Goal: Task Accomplishment & Management: Complete application form

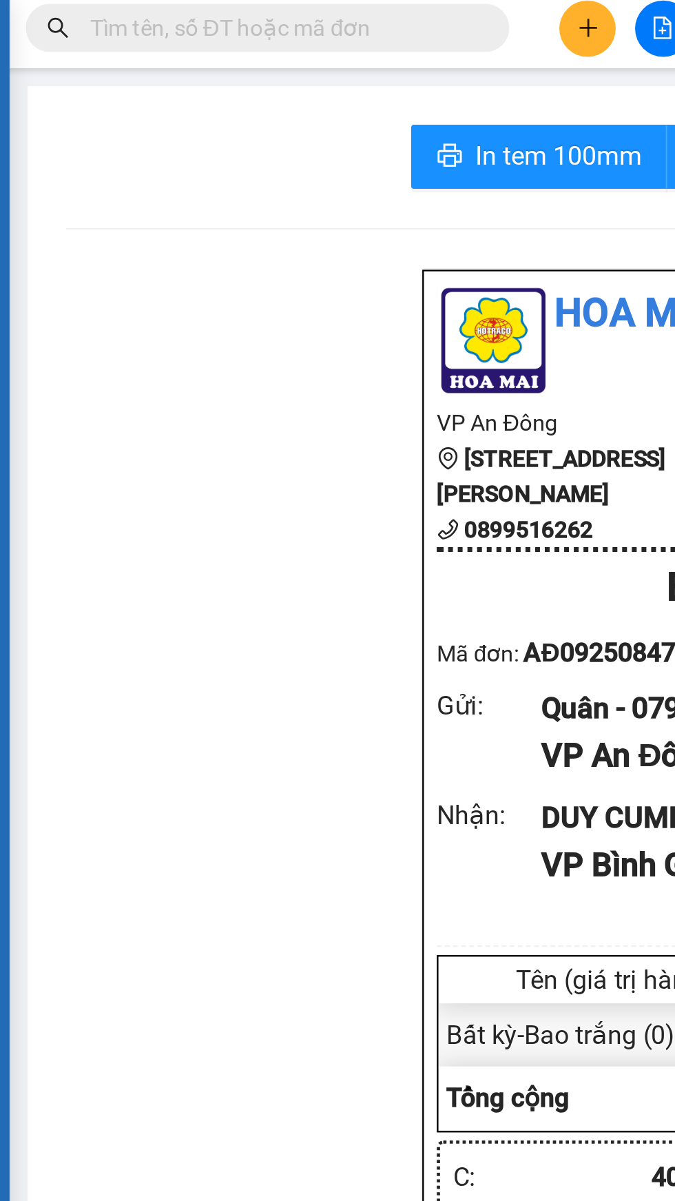
click at [284, 18] on icon "plus" at bounding box center [289, 17] width 10 height 10
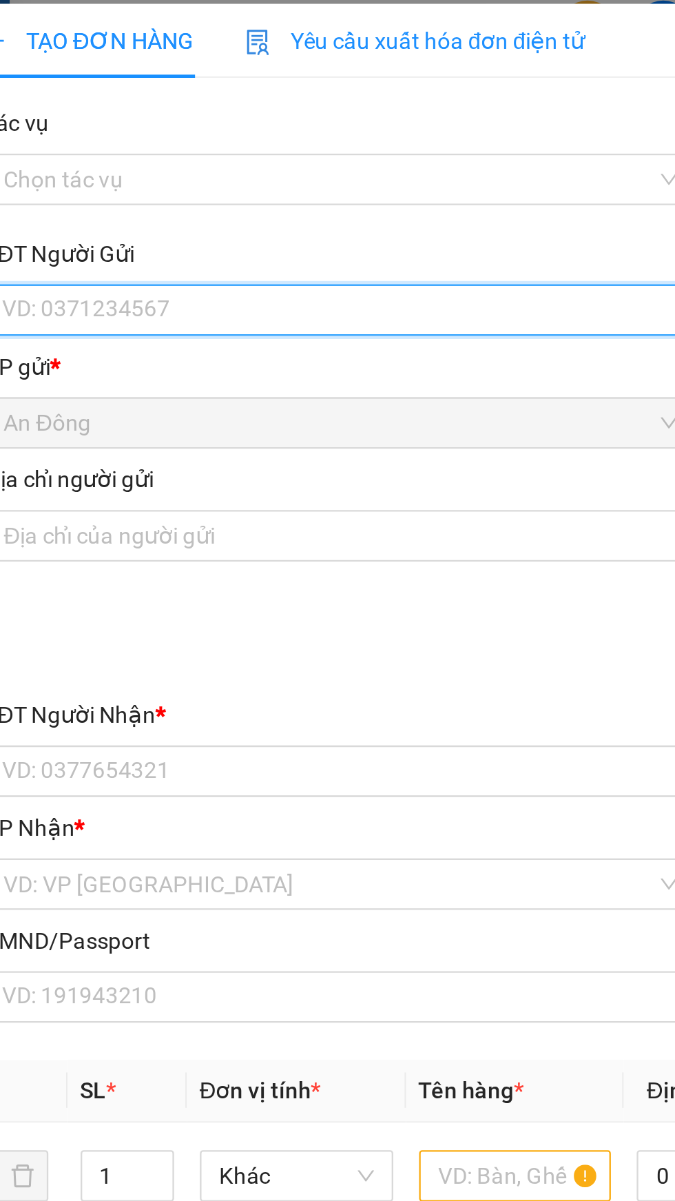
click at [172, 132] on input "SĐT Người Gửi" at bounding box center [182, 138] width 305 height 22
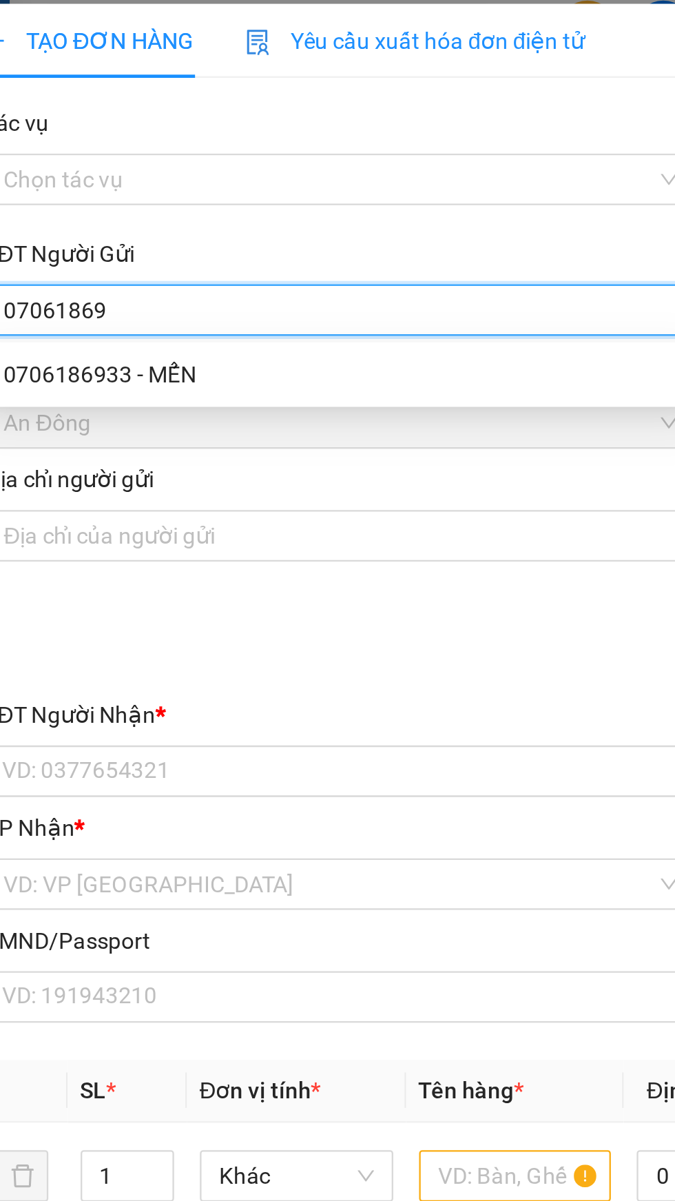
click at [178, 167] on div "0706186933 - MẾN" at bounding box center [183, 165] width 288 height 15
type input "0706186933"
type input "MẾN"
type input "079207026876"
type input "0937175621"
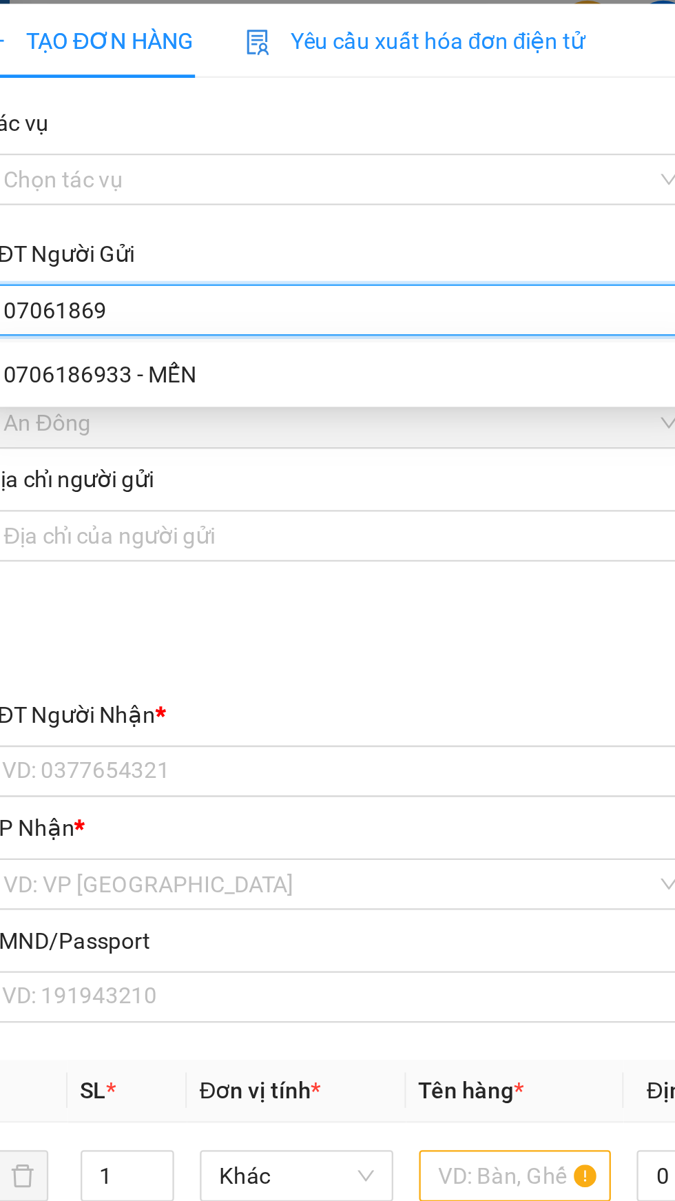
type input "ĐỊA"
type input "[PERSON_NAME]"
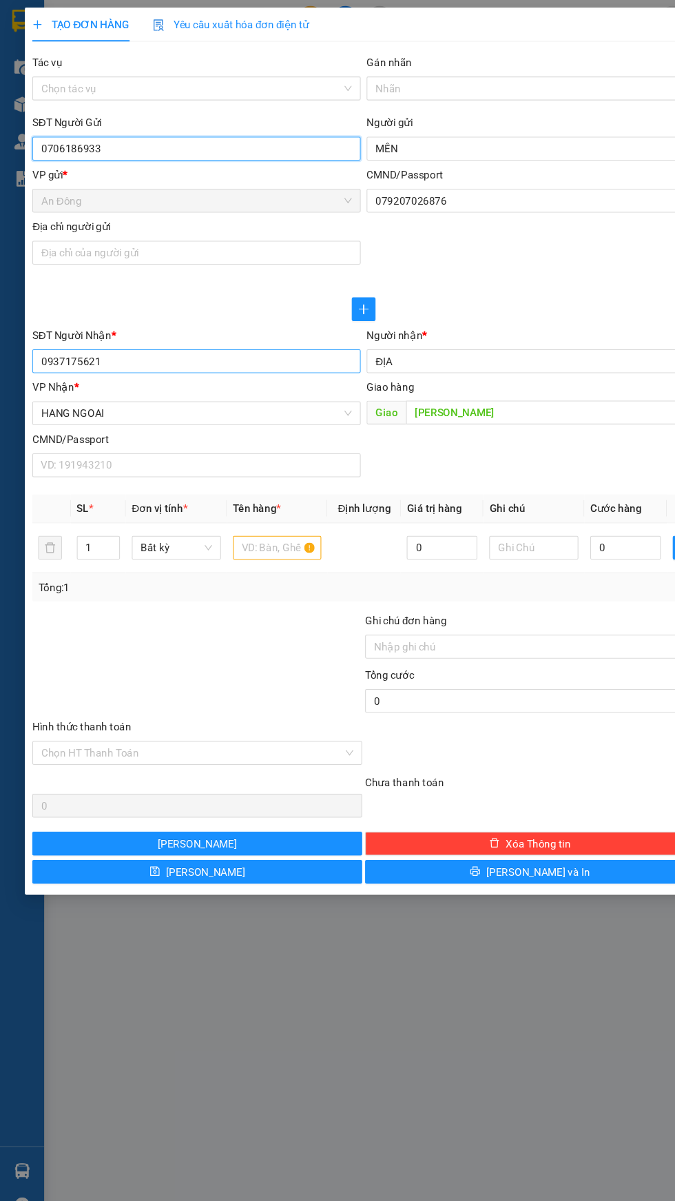
type input "0706186933"
click at [291, 334] on input "0937175621" at bounding box center [182, 335] width 305 height 22
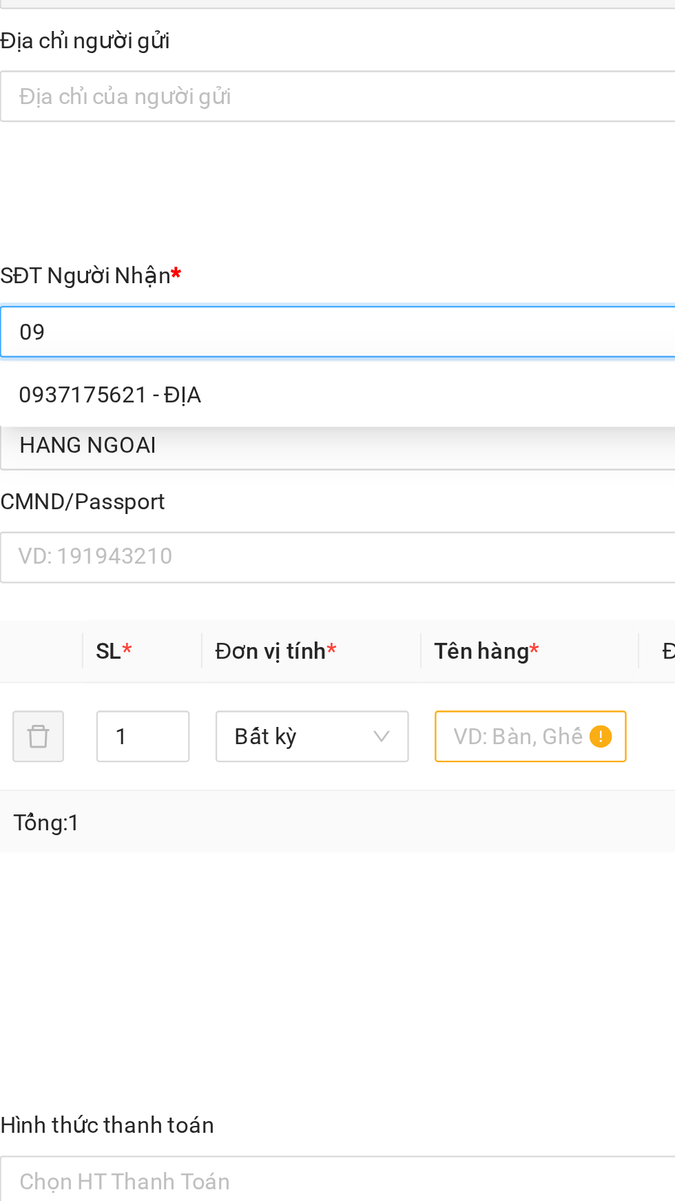
type input "0"
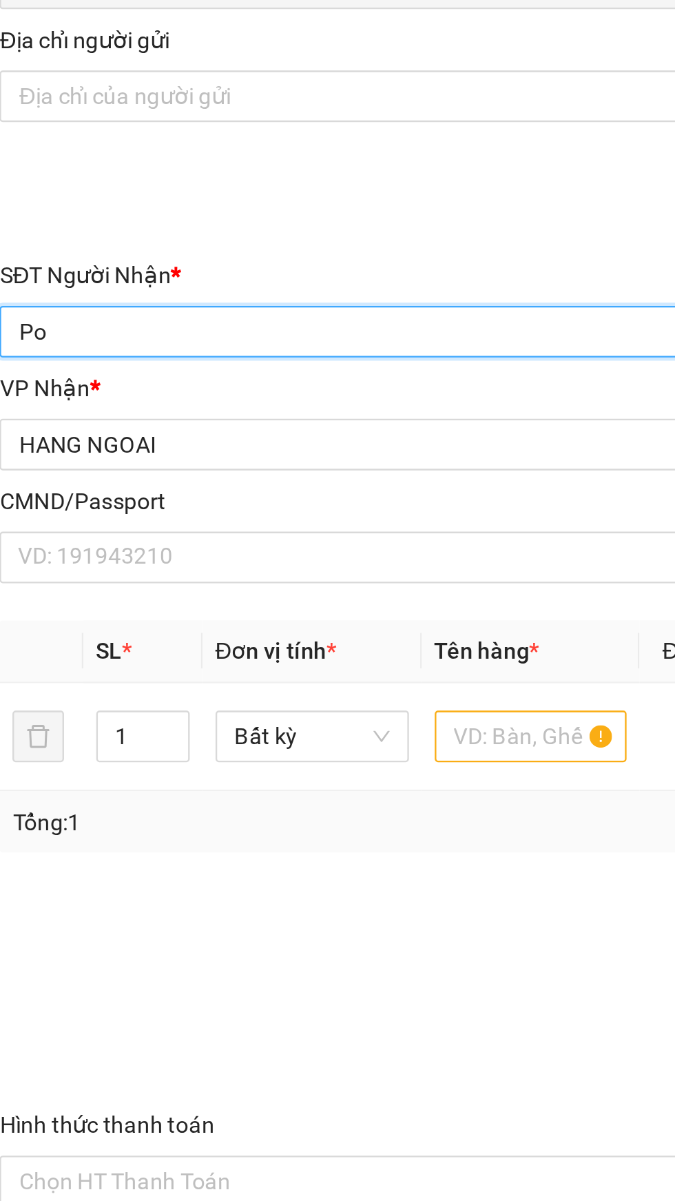
type input "P"
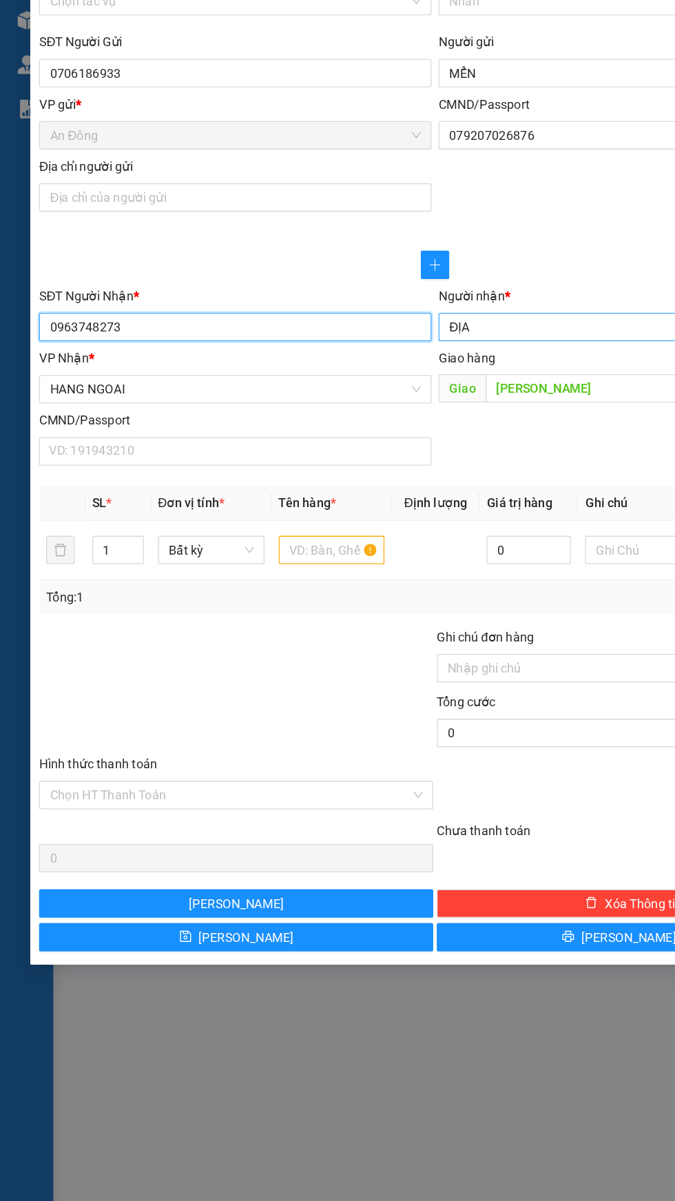
type input "0963748273"
click at [425, 340] on input "ĐỊA" at bounding box center [486, 334] width 274 height 15
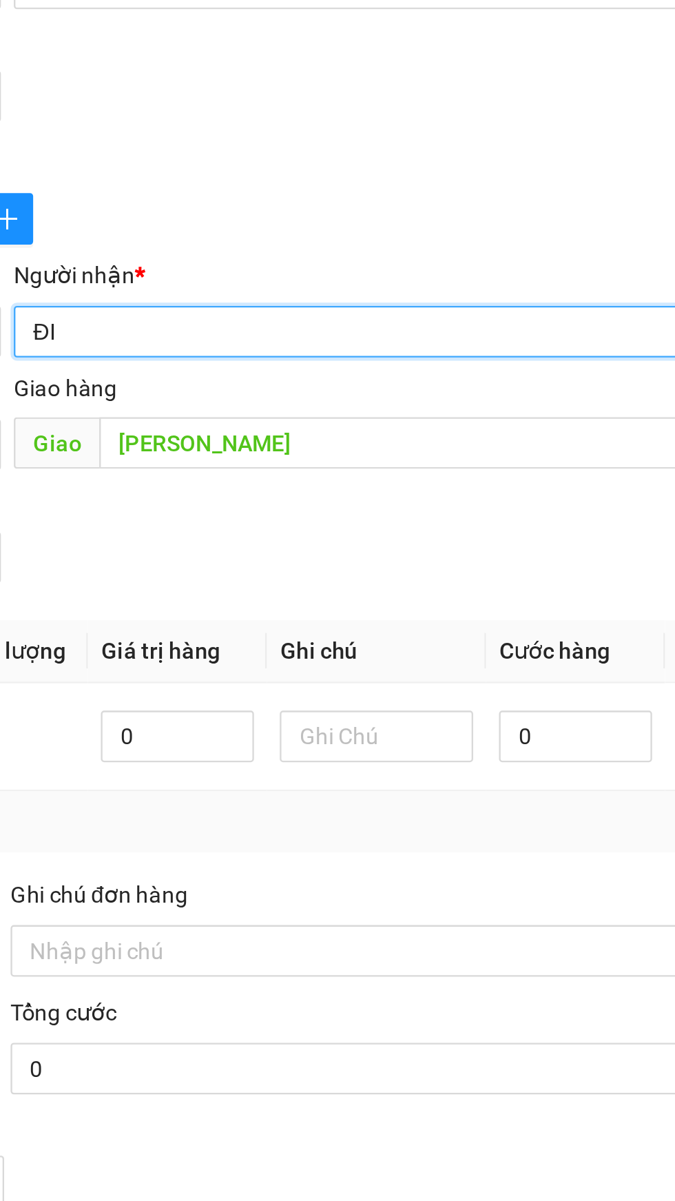
type input "Đ"
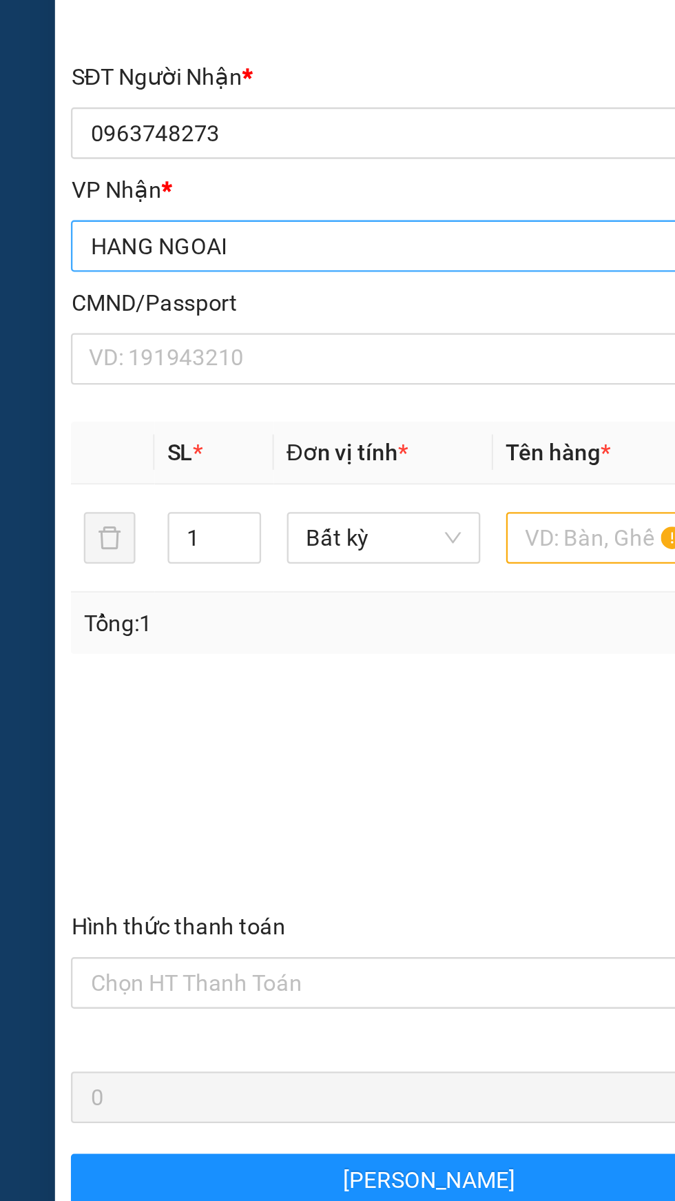
click at [157, 383] on span "HANG NGOAI" at bounding box center [183, 383] width 288 height 21
type input "Tuyết"
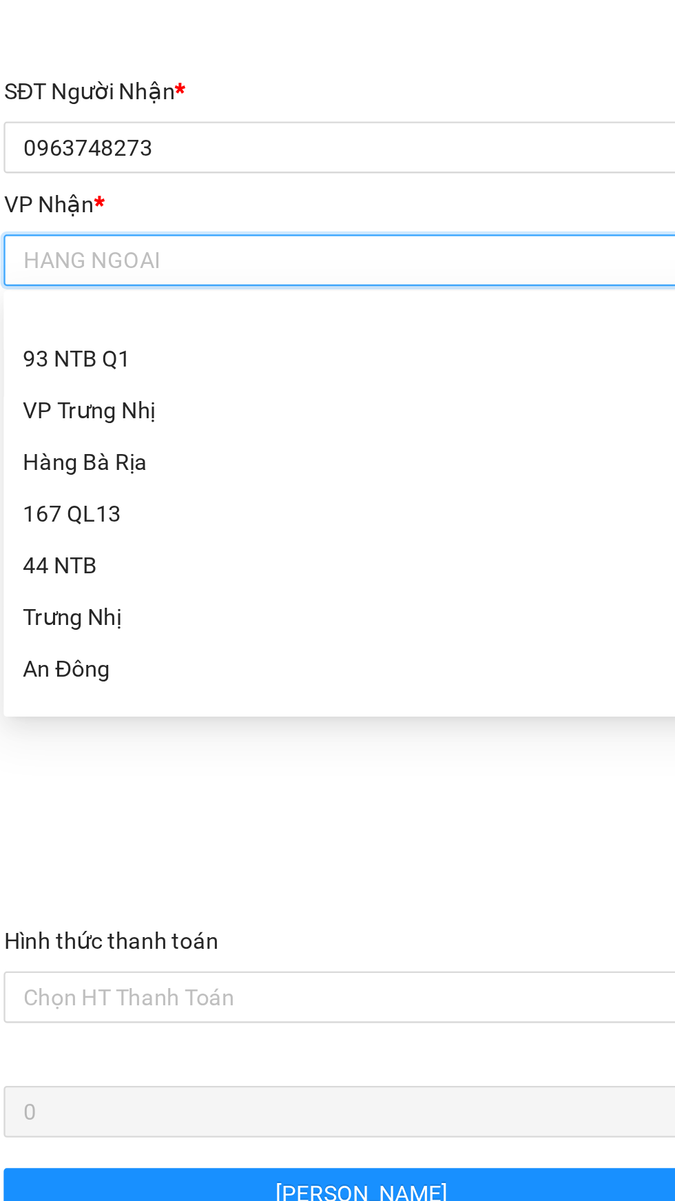
scroll to position [3, 0]
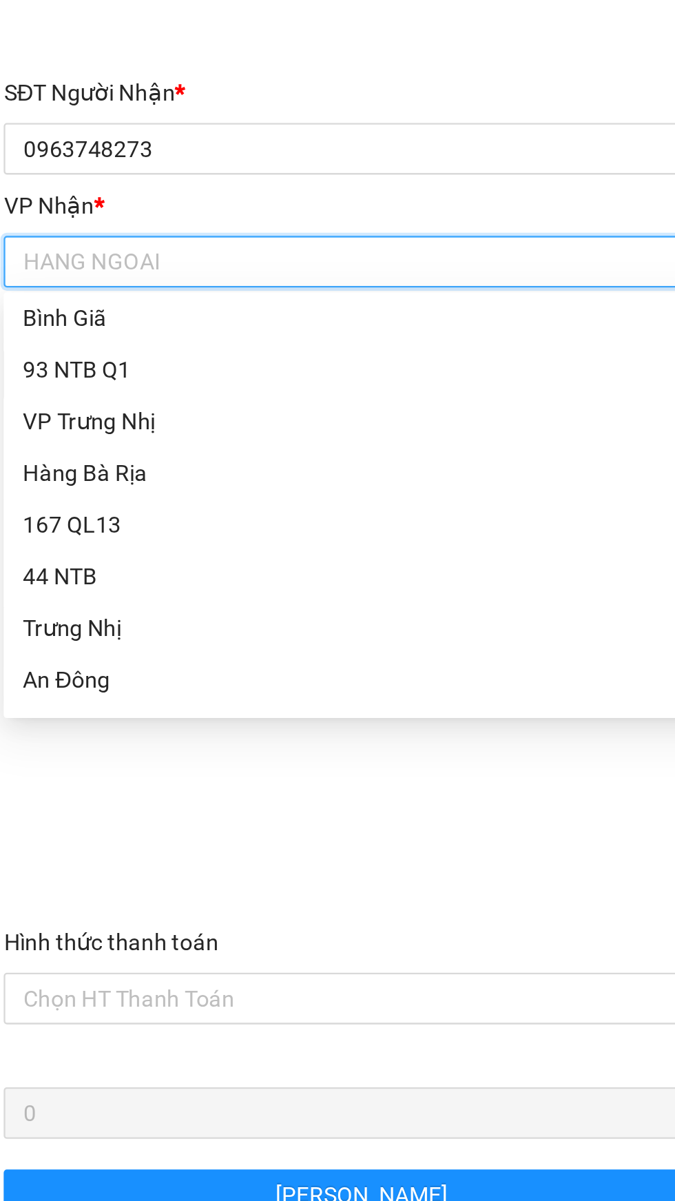
click at [85, 408] on div "Bình Giã" at bounding box center [183, 407] width 288 height 15
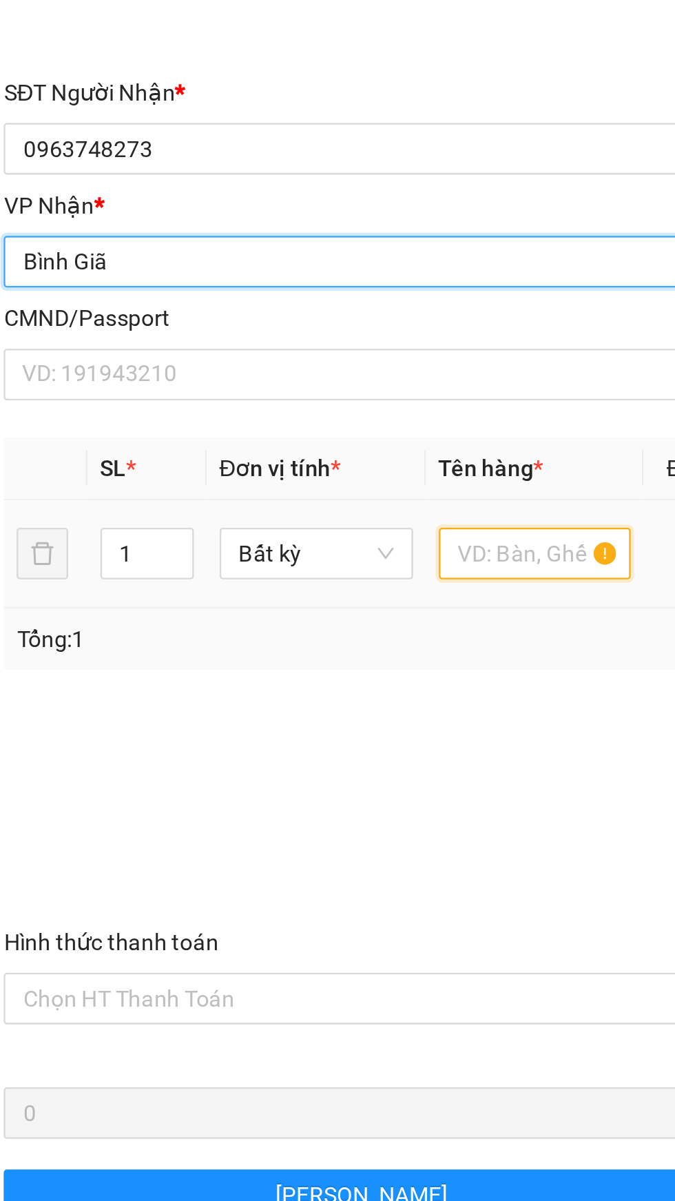
click at [250, 507] on input "text" at bounding box center [257, 508] width 83 height 22
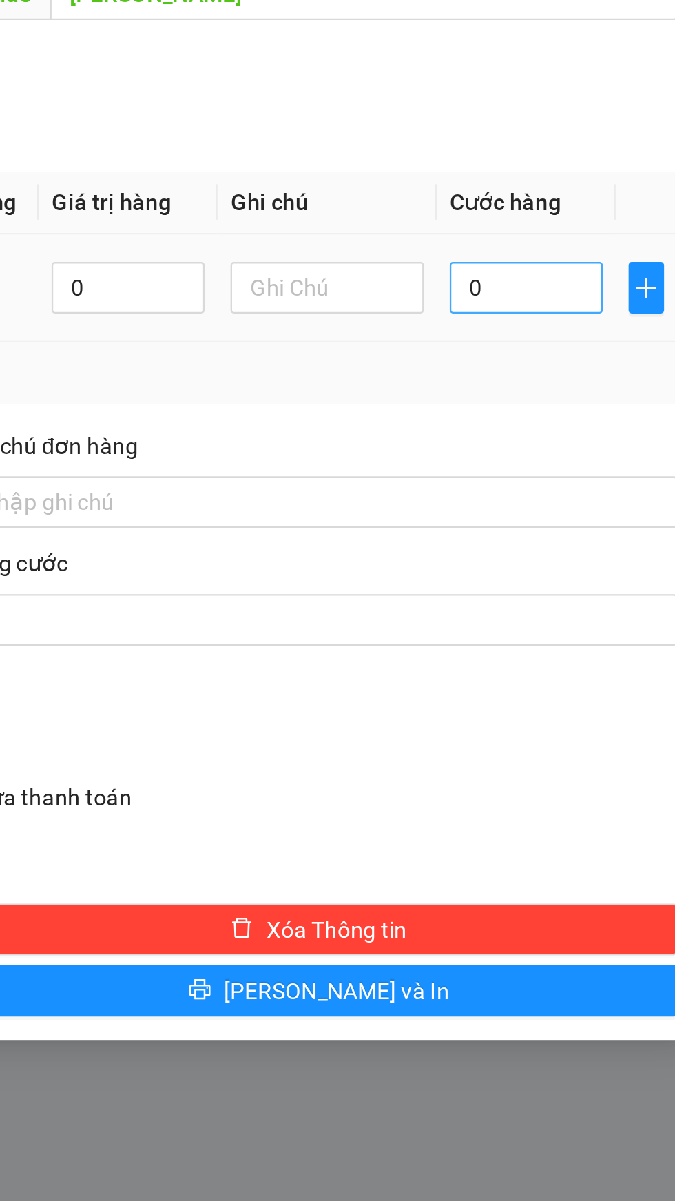
type input "Xốp"
click at [583, 513] on input "0" at bounding box center [580, 508] width 65 height 22
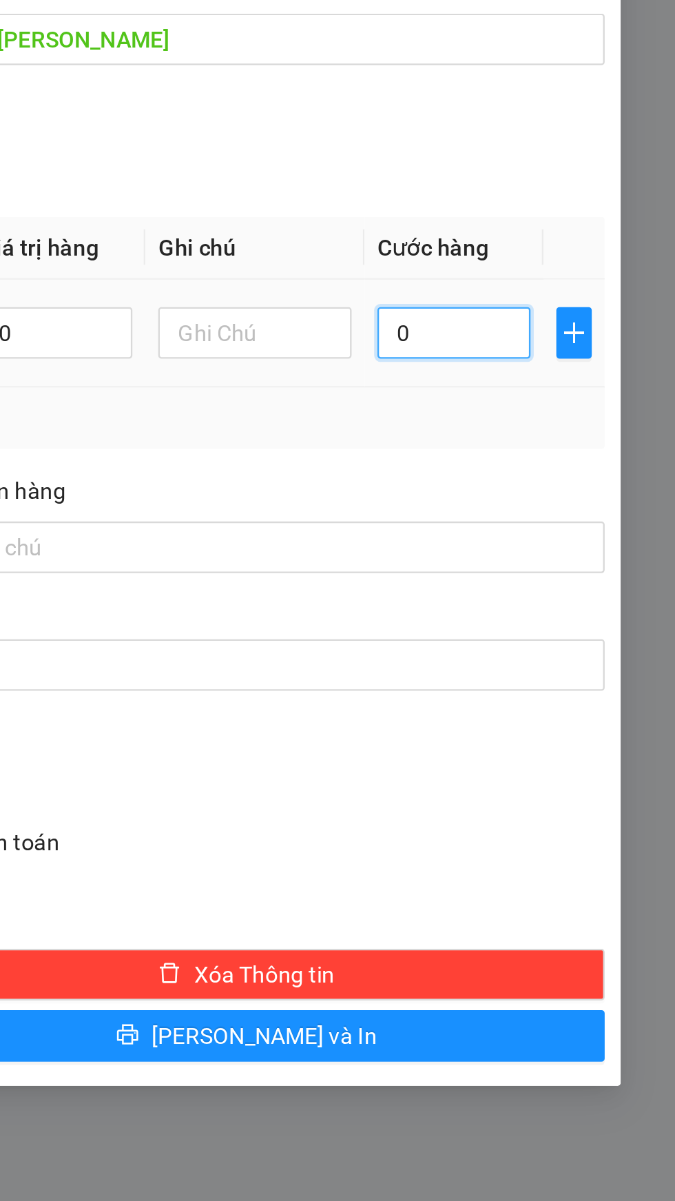
type input "3"
type input "30"
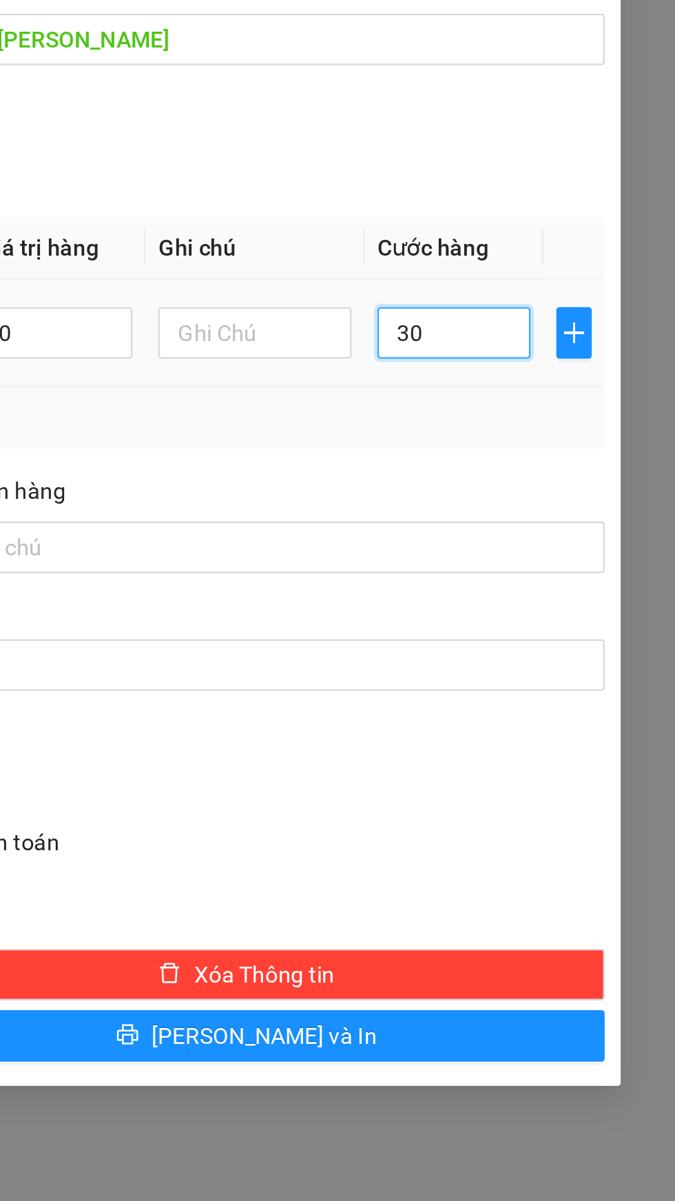
type input "30"
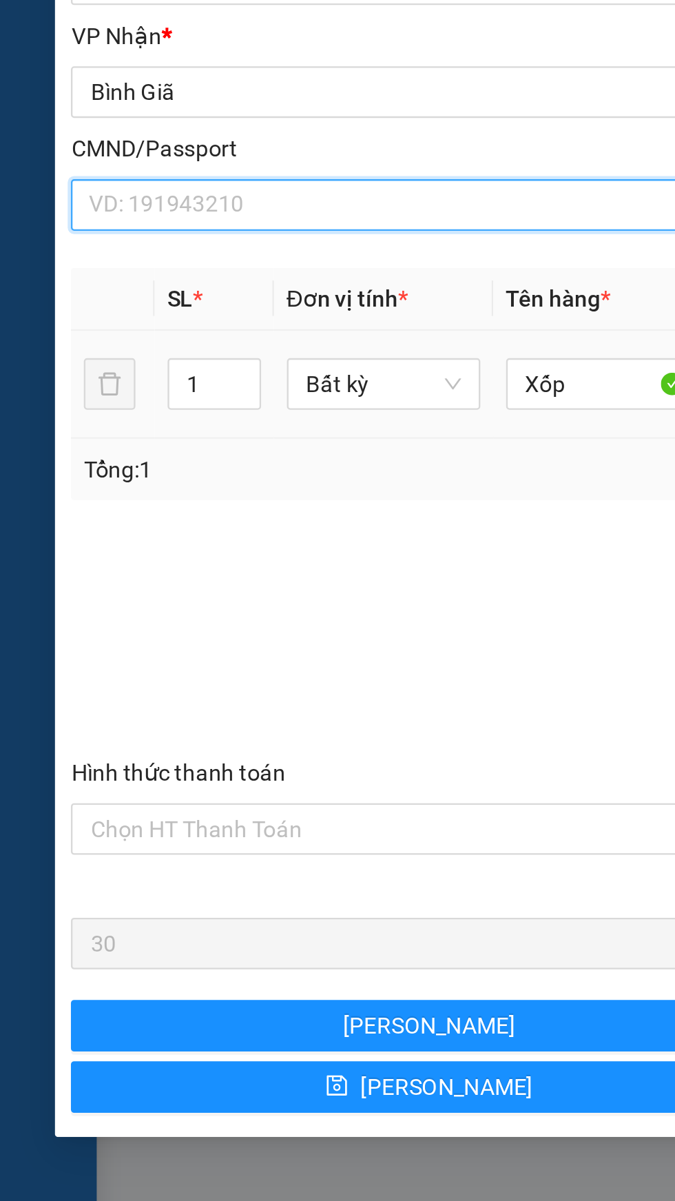
click at [154, 435] on input "CMND/Passport" at bounding box center [182, 431] width 305 height 22
type input "30.000"
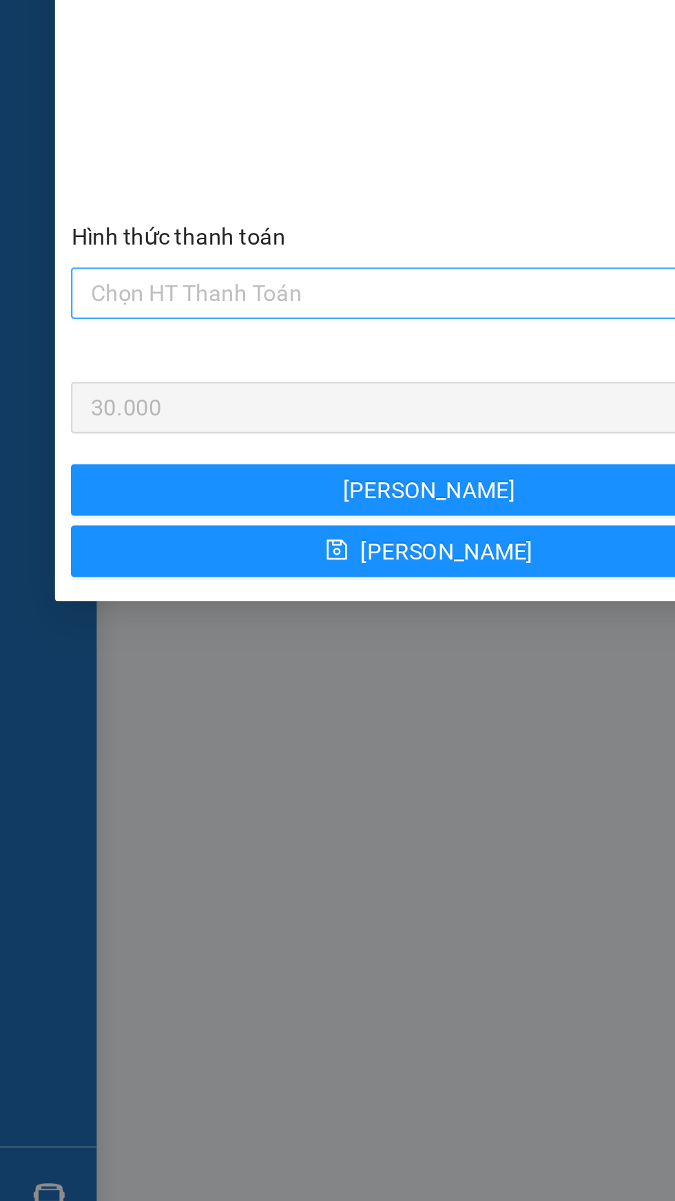
click at [175, 700] on input "Hình thức thanh toán" at bounding box center [179, 698] width 280 height 21
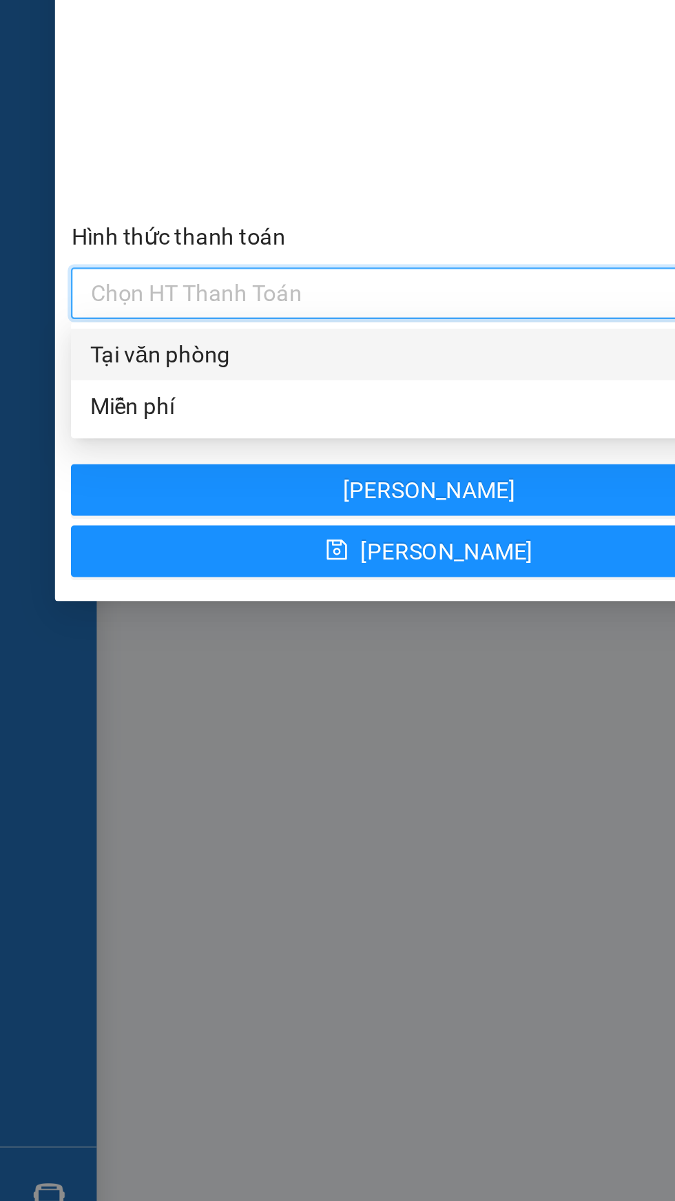
click at [156, 722] on div "Tại văn phòng" at bounding box center [183, 724] width 289 height 15
type input "0"
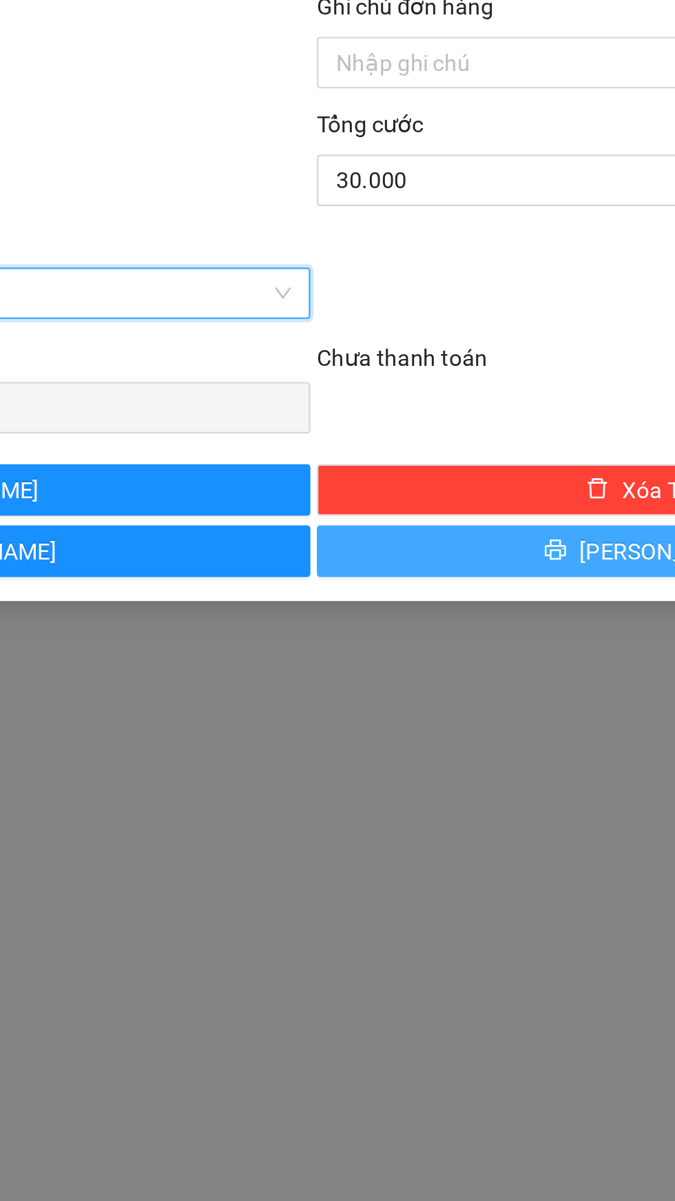
click at [475, 804] on button "[PERSON_NAME] và In" at bounding box center [492, 808] width 306 height 22
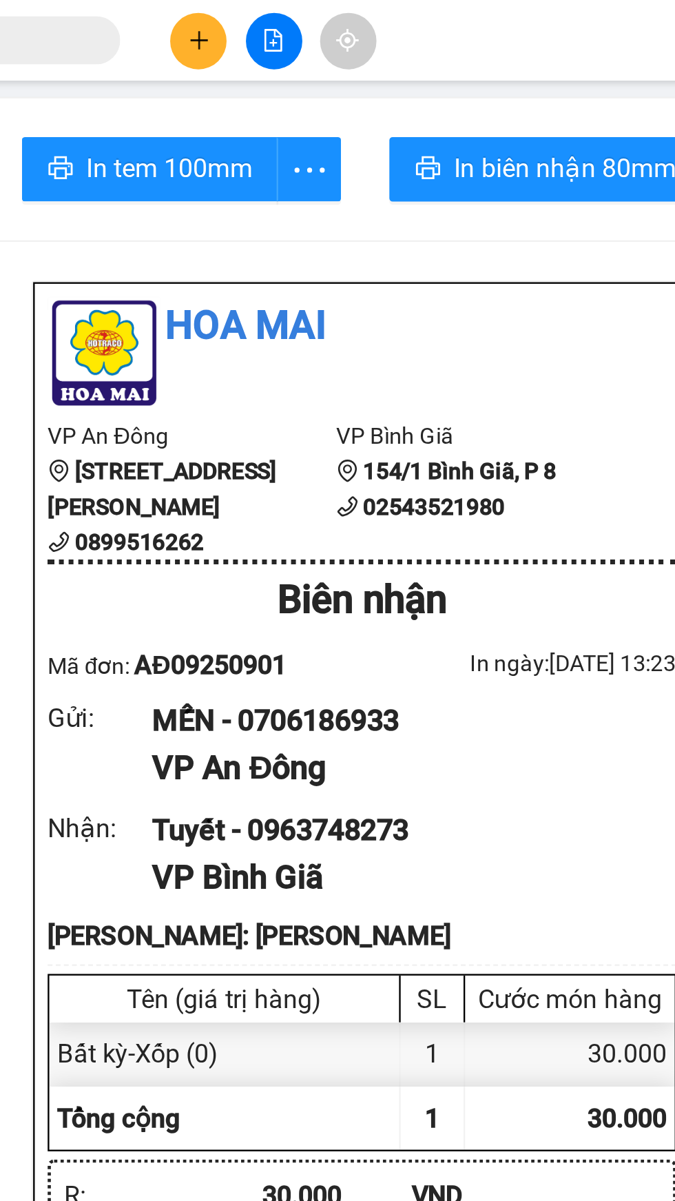
click at [280, 23] on button at bounding box center [288, 18] width 24 height 24
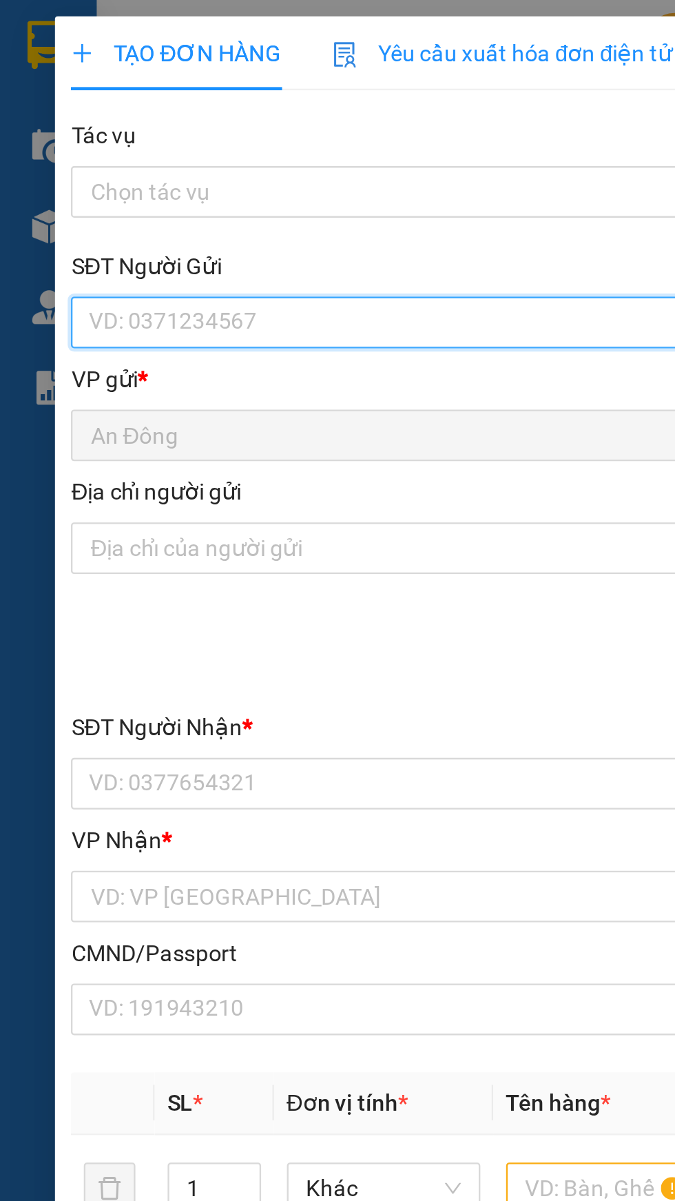
click at [152, 143] on input "SĐT Người Gửi" at bounding box center [182, 138] width 305 height 22
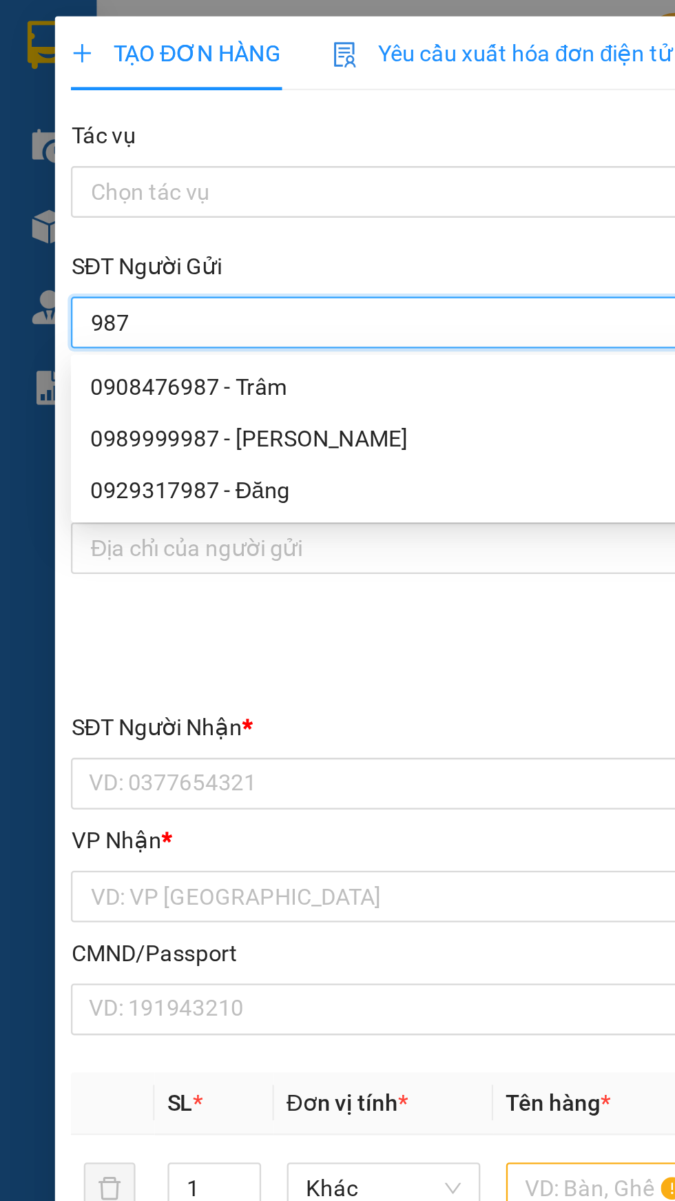
click at [33, 139] on input "987" at bounding box center [182, 138] width 305 height 22
click at [123, 216] on div "0929317987 - Đăng" at bounding box center [183, 209] width 288 height 15
type input "0929317987"
type input "Đăng"
type input "0943010002273"
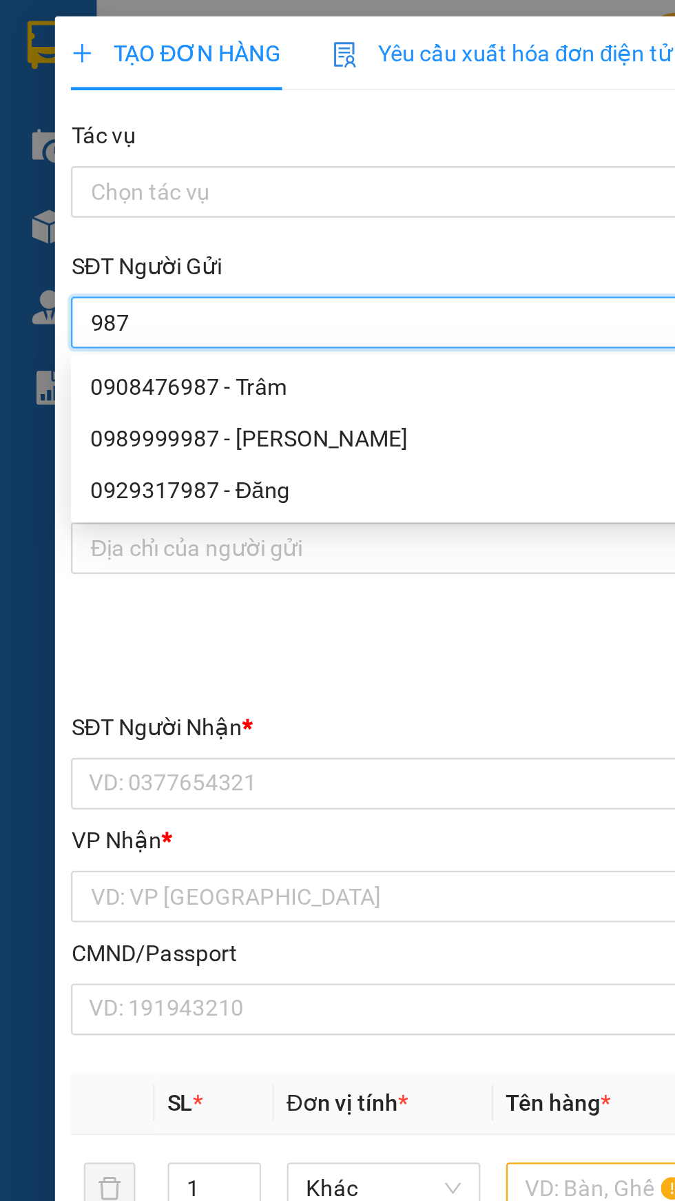
type input "0865562662"
type input "CƯỜNG"
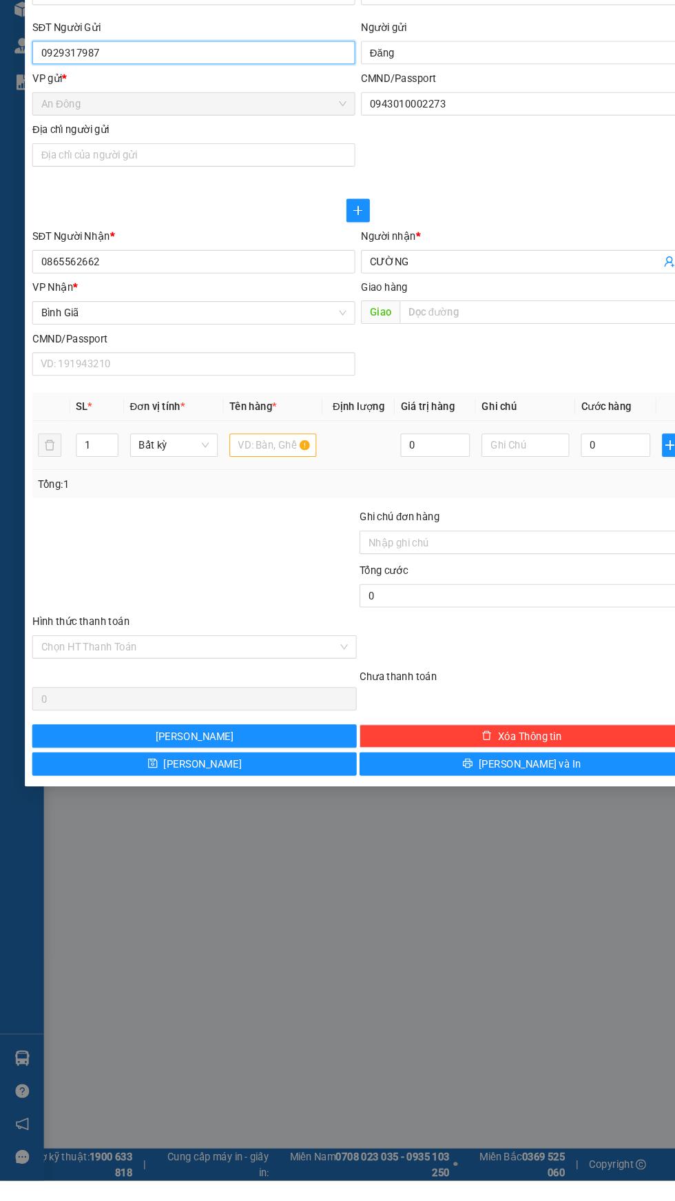
type input "0929317987"
click at [240, 506] on input "text" at bounding box center [257, 508] width 83 height 22
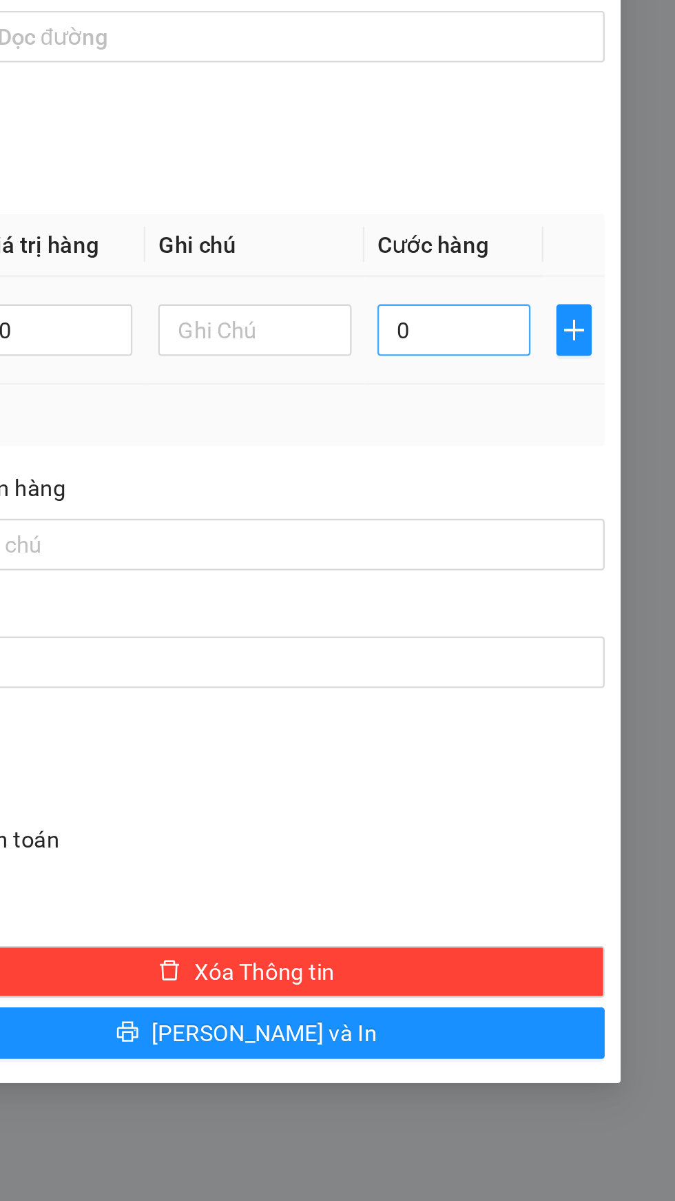
type input "Hộp đt"
click at [586, 511] on input "0" at bounding box center [580, 508] width 65 height 22
type input "3"
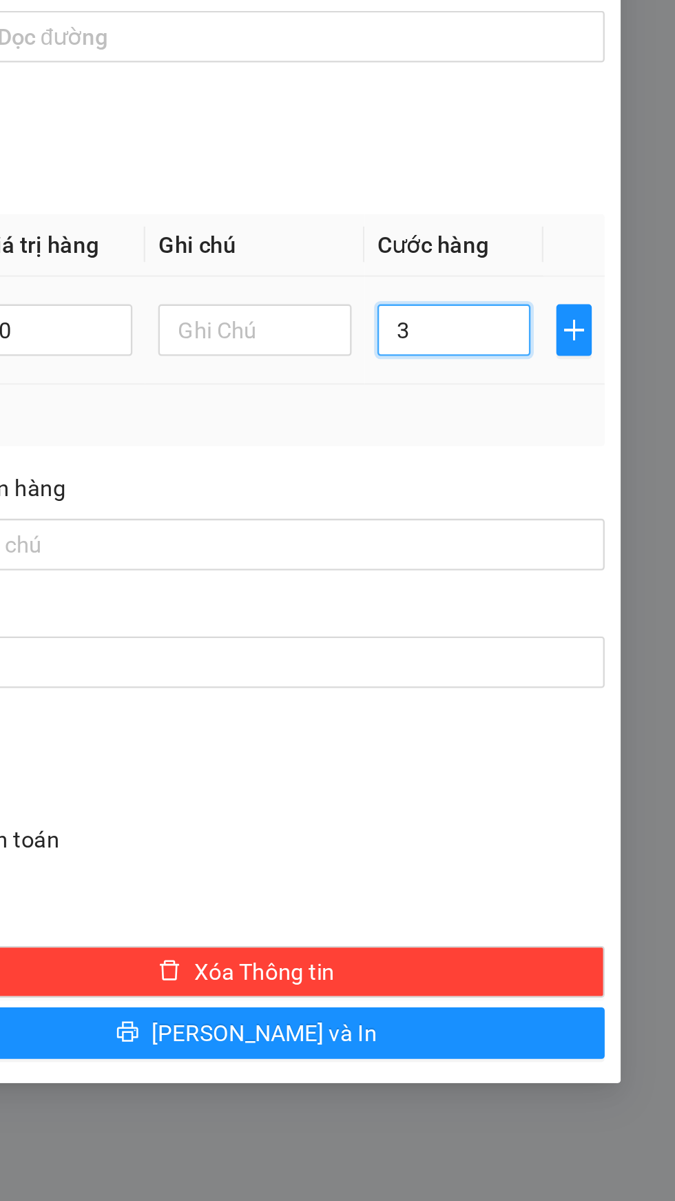
type input "30"
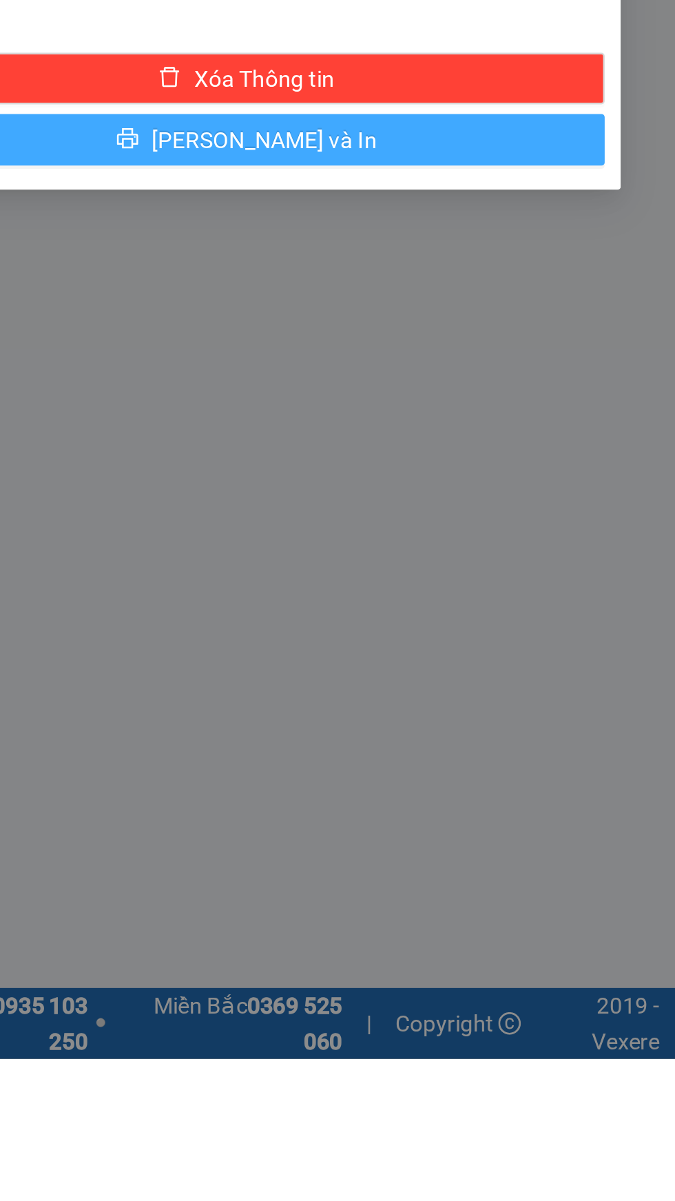
click at [595, 812] on button "[PERSON_NAME] và In" at bounding box center [492, 808] width 306 height 22
type input "30.000"
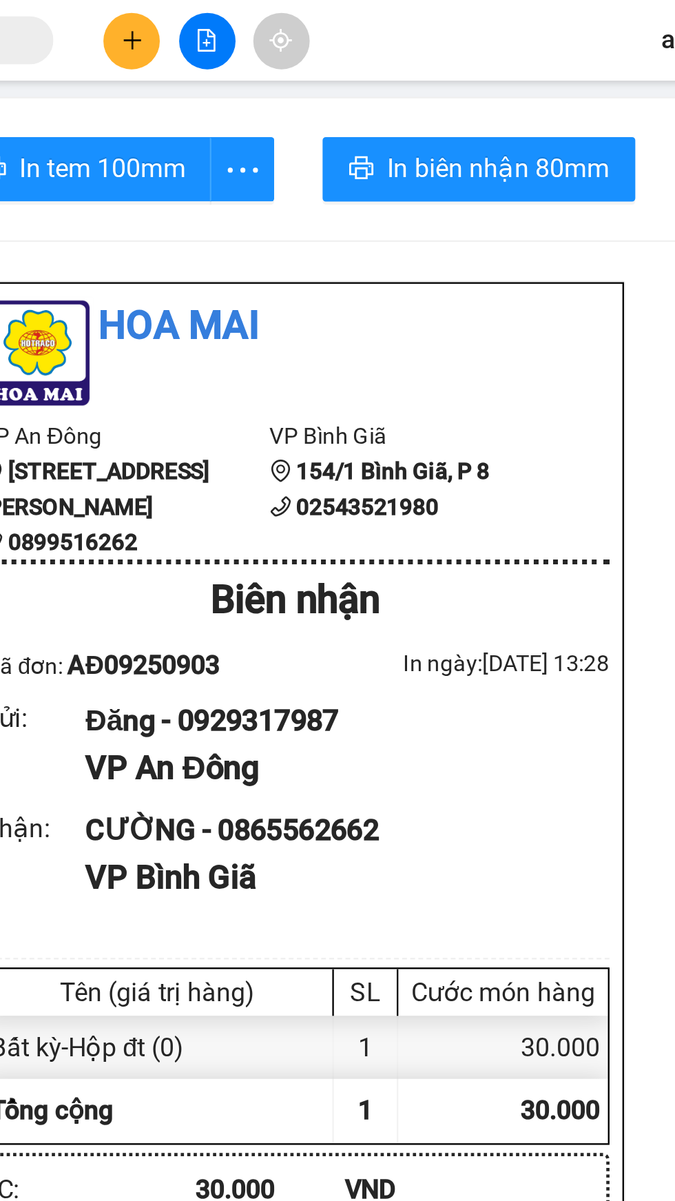
click at [289, 21] on icon "plus" at bounding box center [289, 17] width 10 height 10
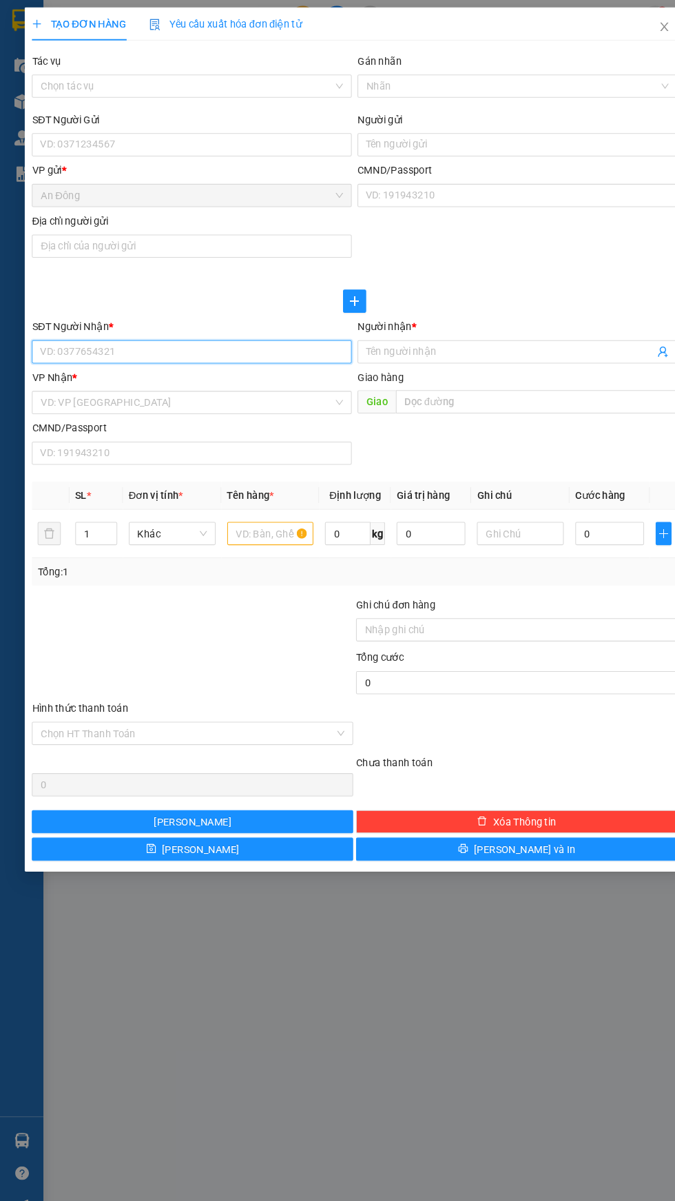
click at [201, 334] on input "SĐT Người Nhận *" at bounding box center [182, 335] width 305 height 22
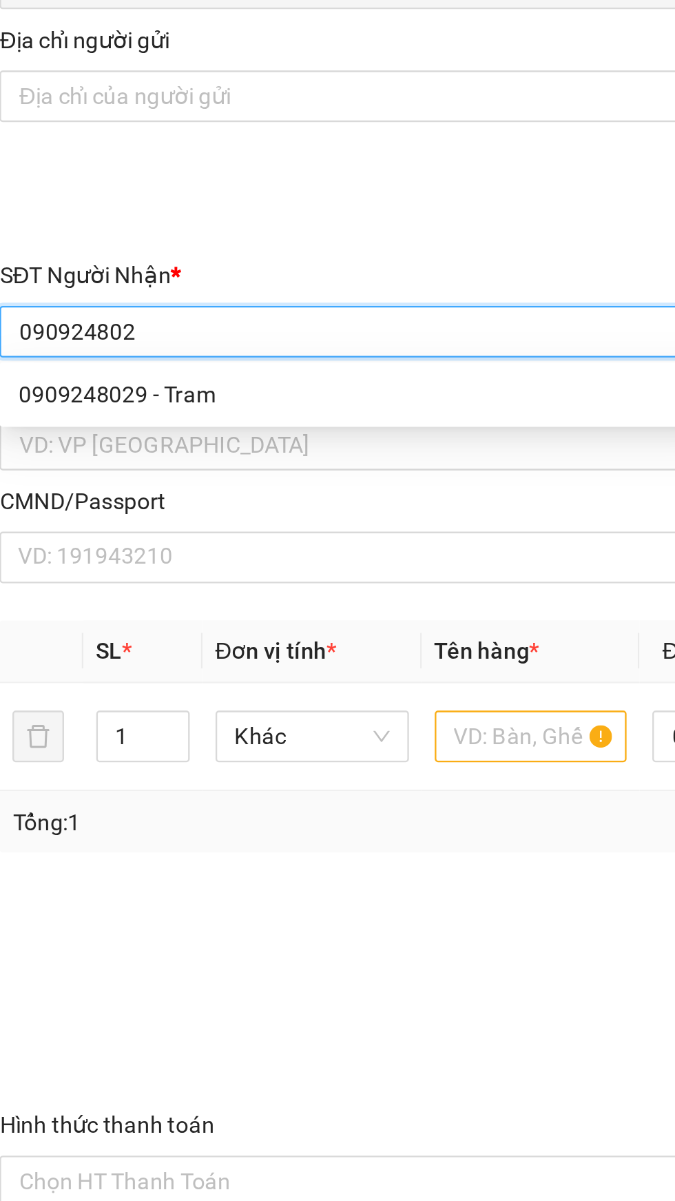
type input "0909248029"
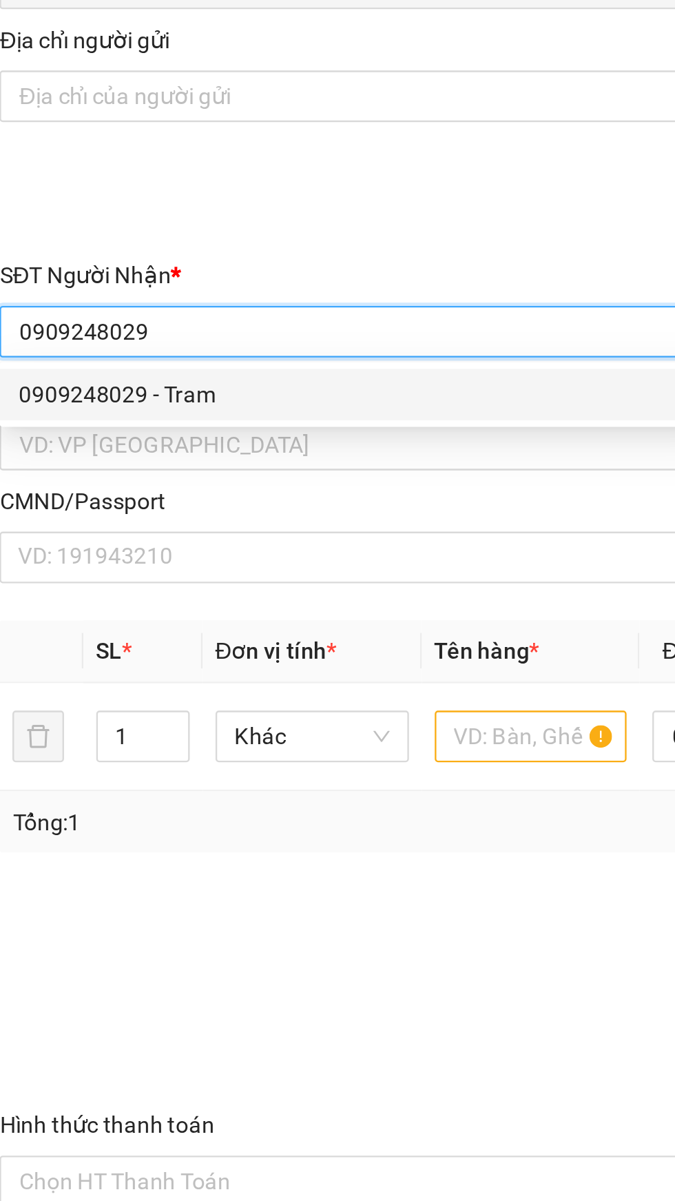
click at [229, 356] on div "0909248029 - Tram" at bounding box center [183, 361] width 288 height 15
type input "Tram"
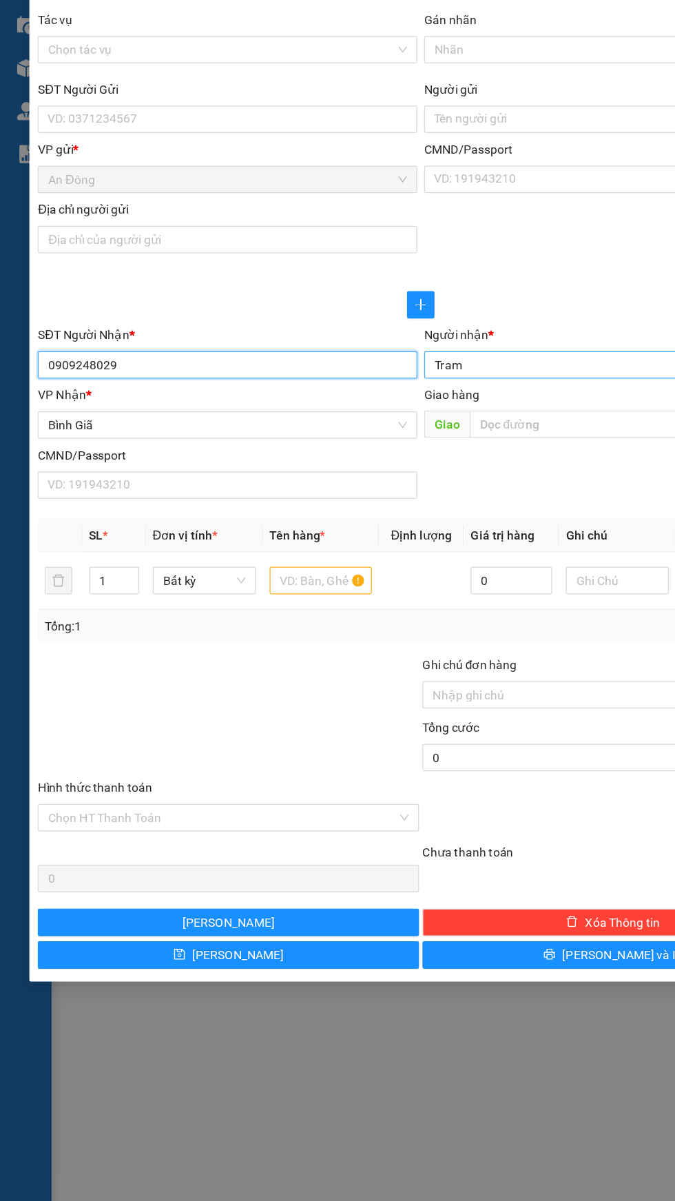
type input "0909248029"
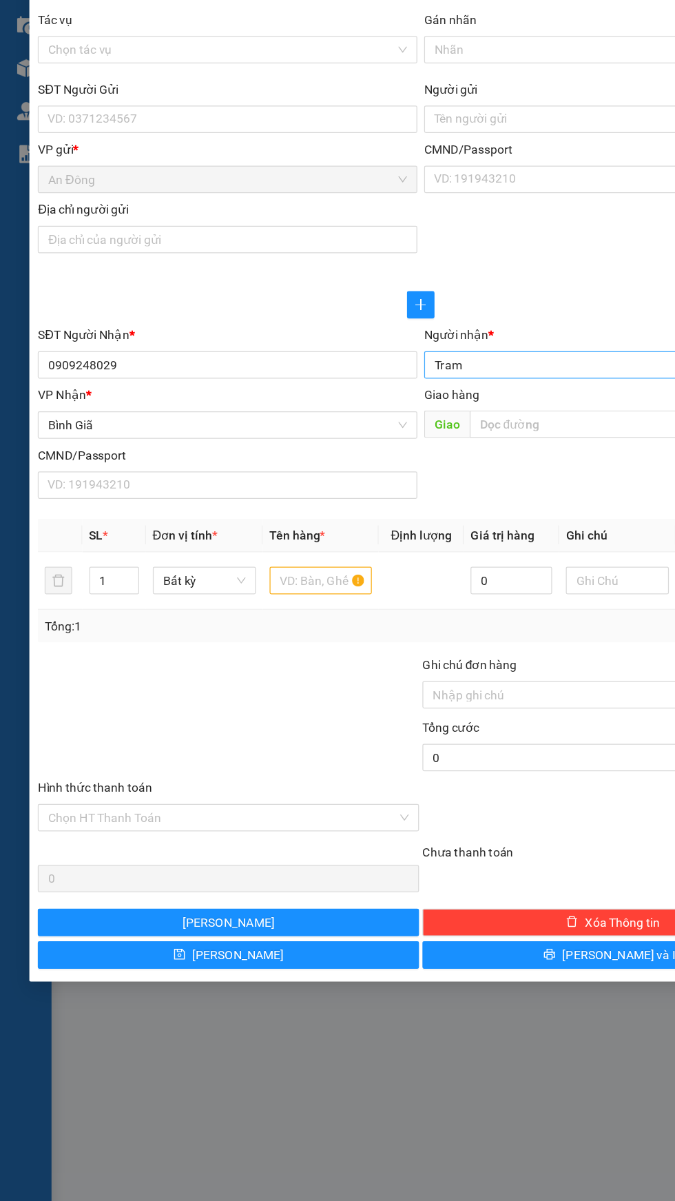
click at [444, 336] on input "Tram" at bounding box center [486, 334] width 274 height 15
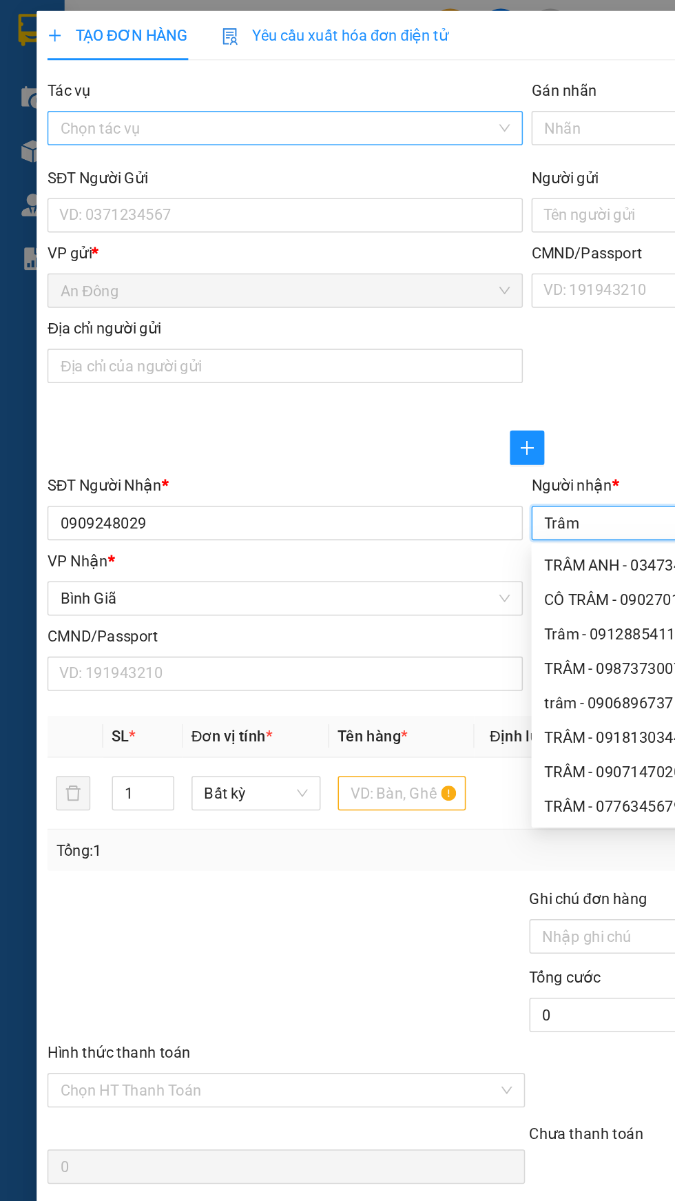
type input "Trâm"
click at [203, 81] on input "Tác vụ" at bounding box center [178, 82] width 278 height 21
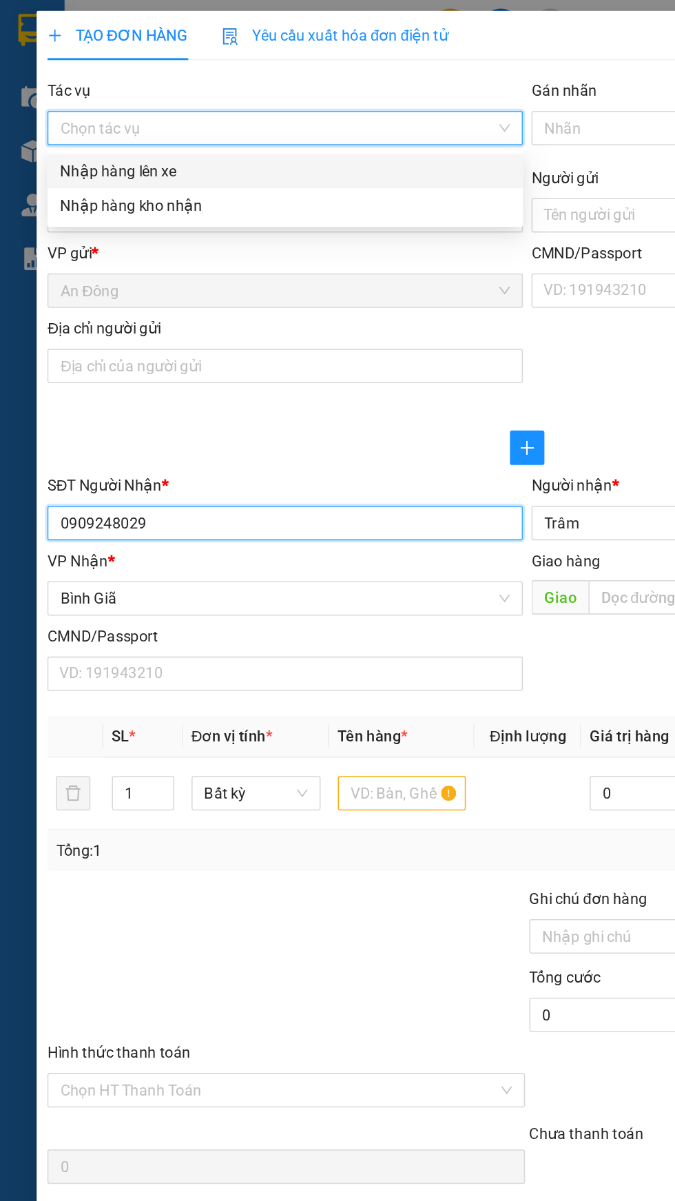
click at [263, 327] on input "0909248029" at bounding box center [182, 335] width 305 height 22
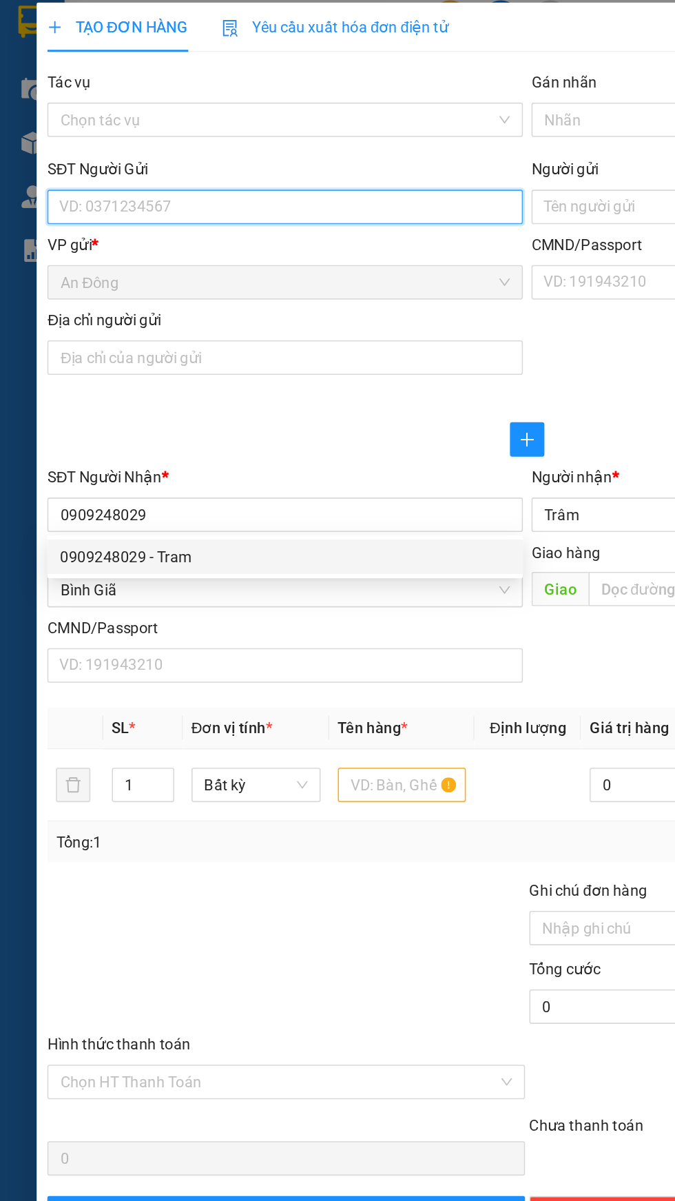
click at [223, 141] on input "SĐT Người Gửi" at bounding box center [182, 138] width 305 height 22
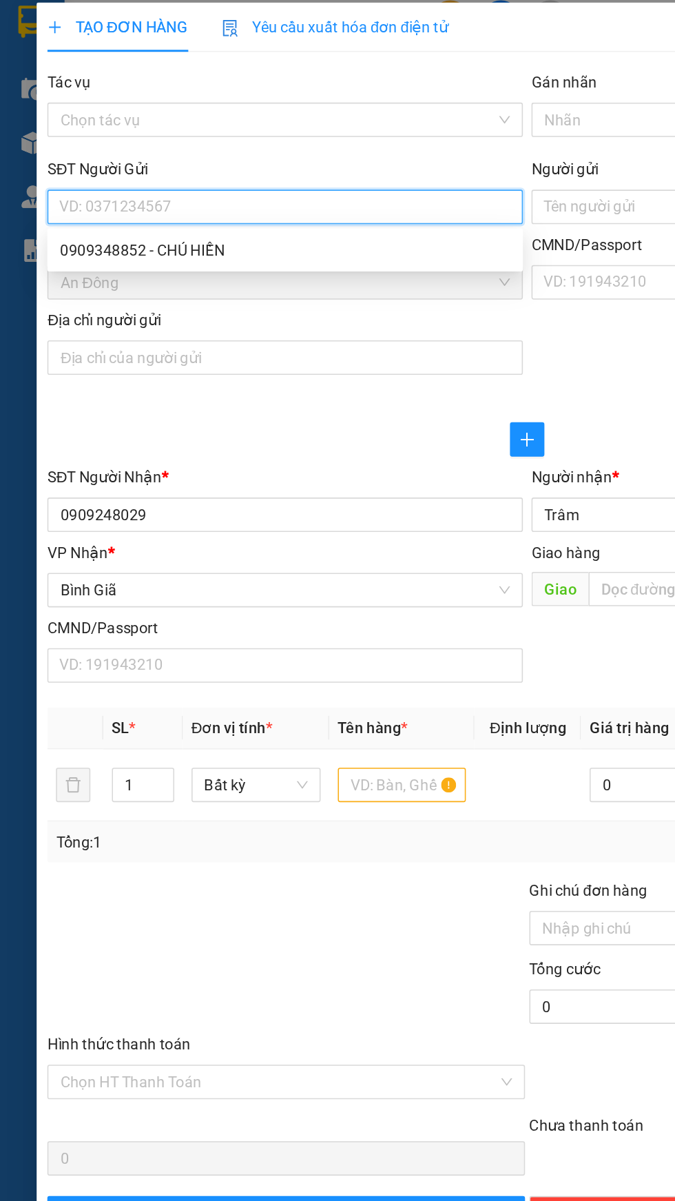
click at [197, 157] on div "0909348852 - CHÚ HIỀN" at bounding box center [182, 165] width 305 height 22
type input "0909348852"
type input "CHÚ HIỀN"
type input "077077001435"
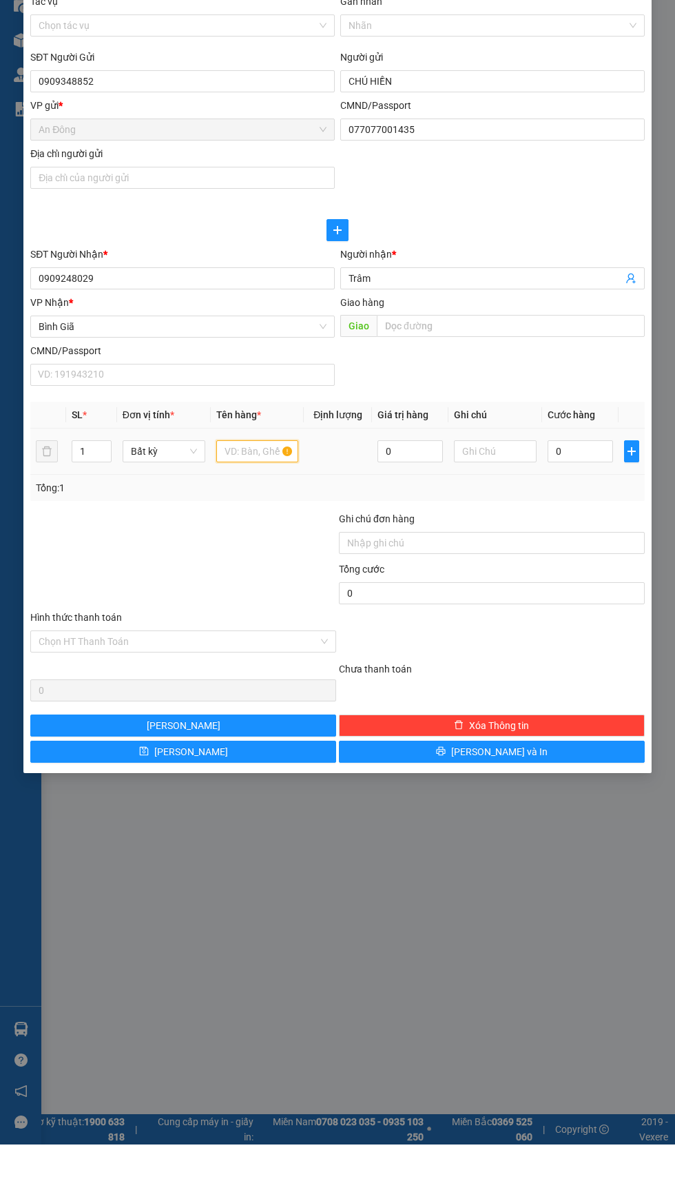
click at [252, 509] on input "text" at bounding box center [257, 508] width 83 height 22
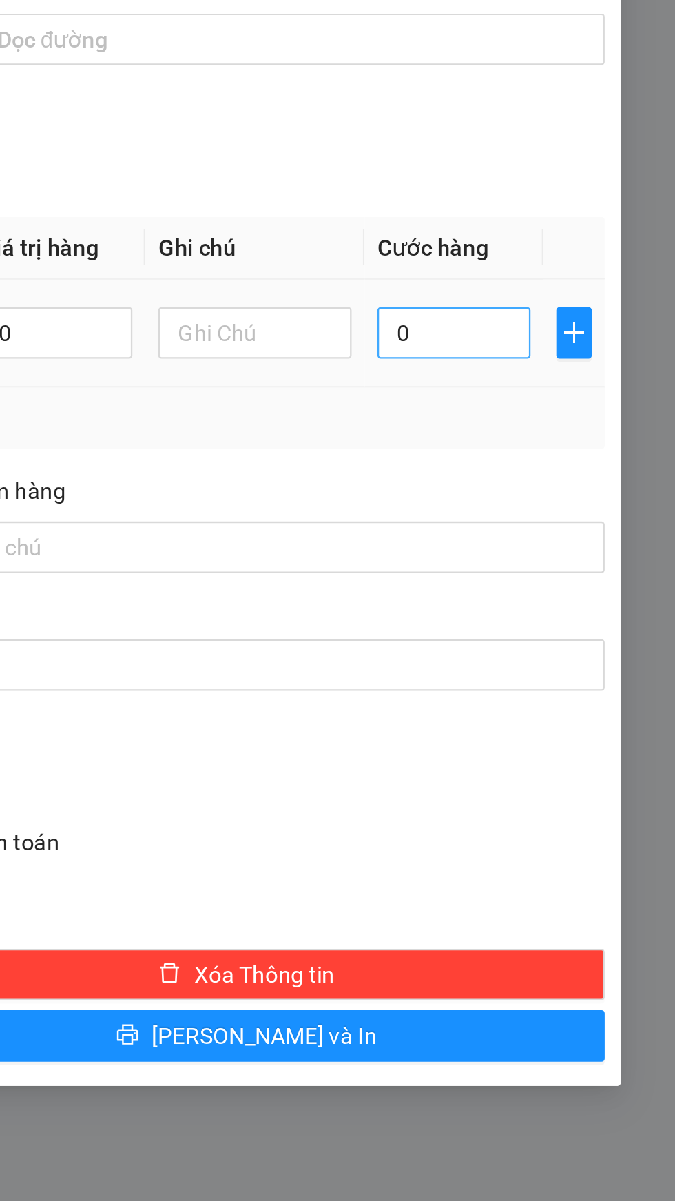
type input "Gói thuốc"
click at [604, 508] on input "0" at bounding box center [580, 508] width 65 height 22
type input "3"
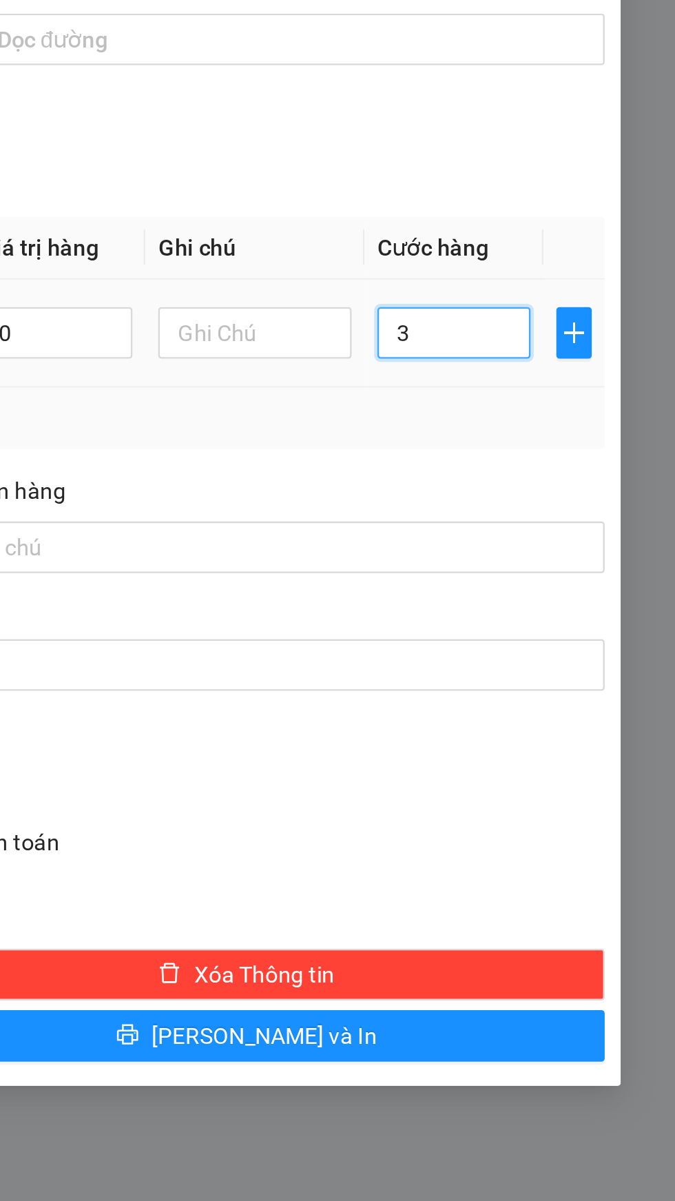
type input "30"
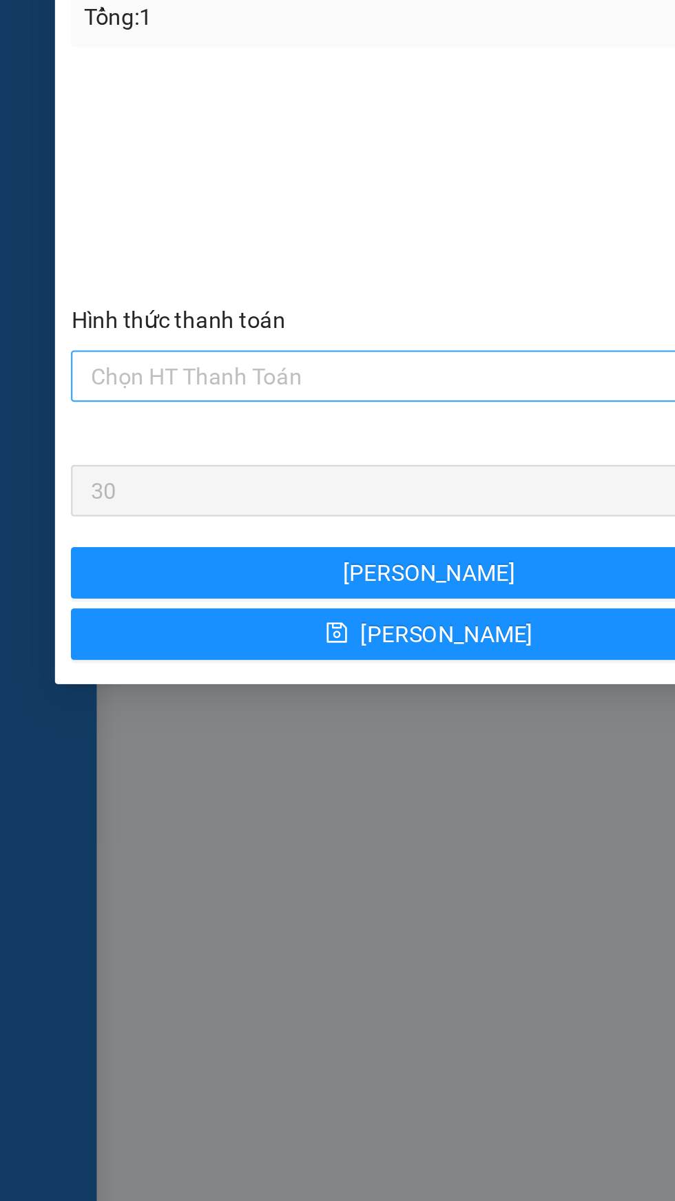
click at [144, 694] on input "Hình thức thanh toán" at bounding box center [179, 698] width 280 height 21
type input "30.000"
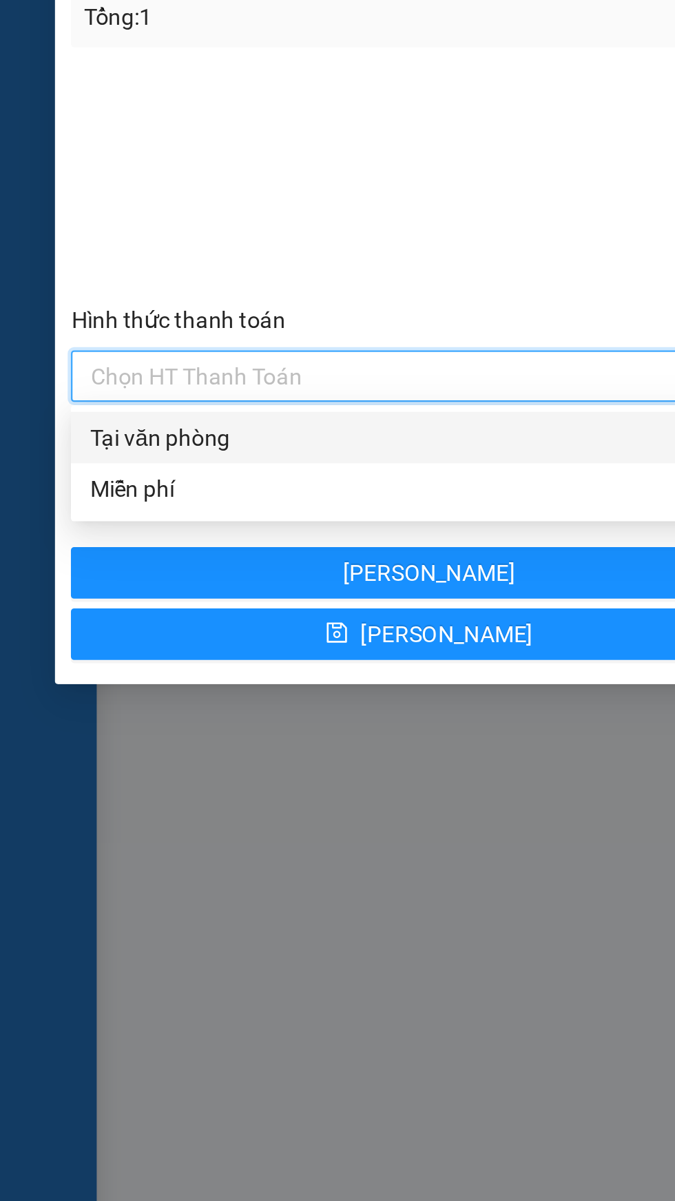
click at [123, 728] on div "Tại văn phòng" at bounding box center [183, 724] width 289 height 15
type input "0"
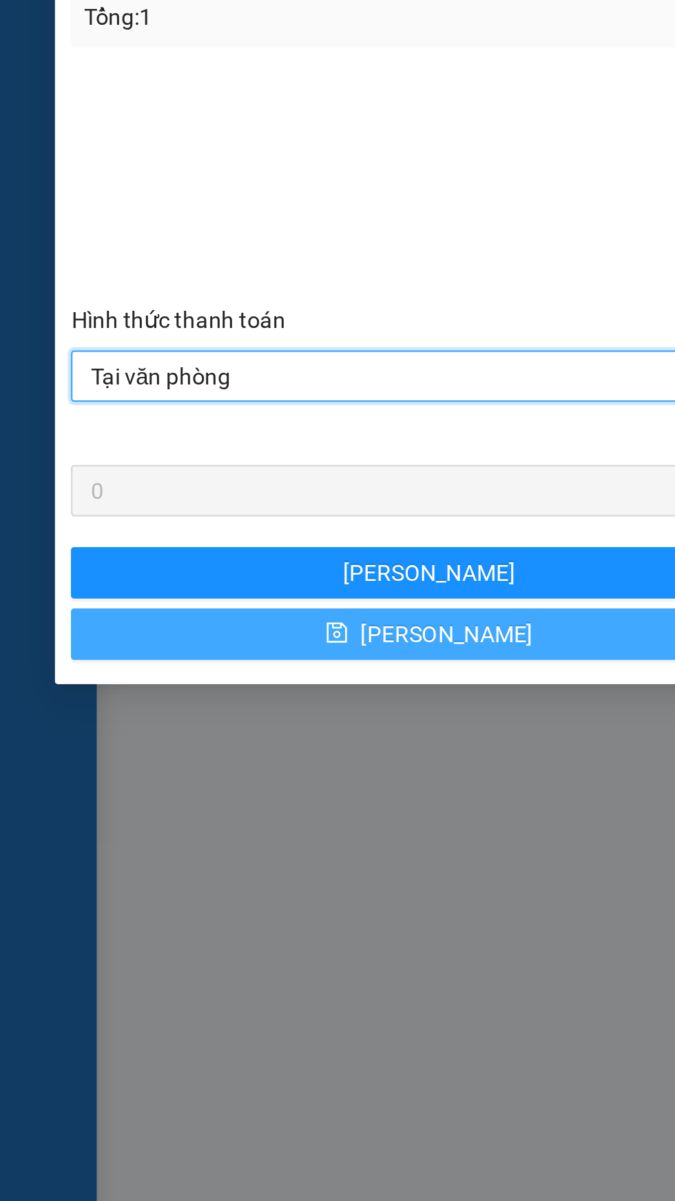
click at [225, 807] on button "[PERSON_NAME]" at bounding box center [183, 808] width 306 height 22
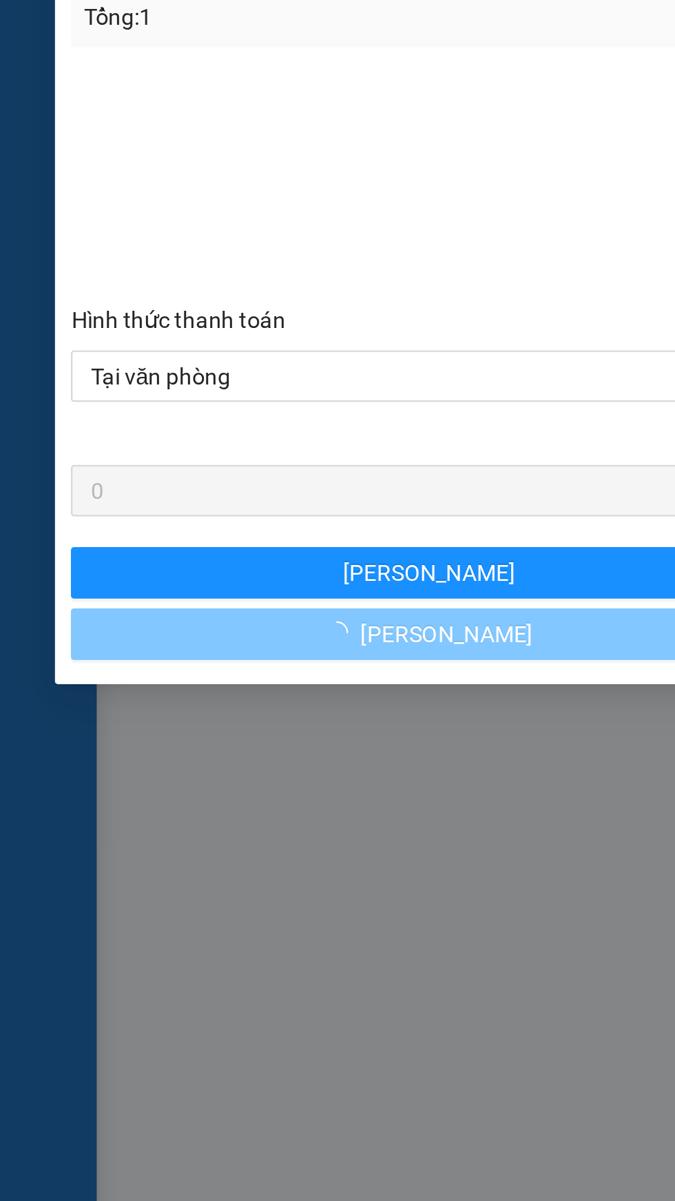
type input "0"
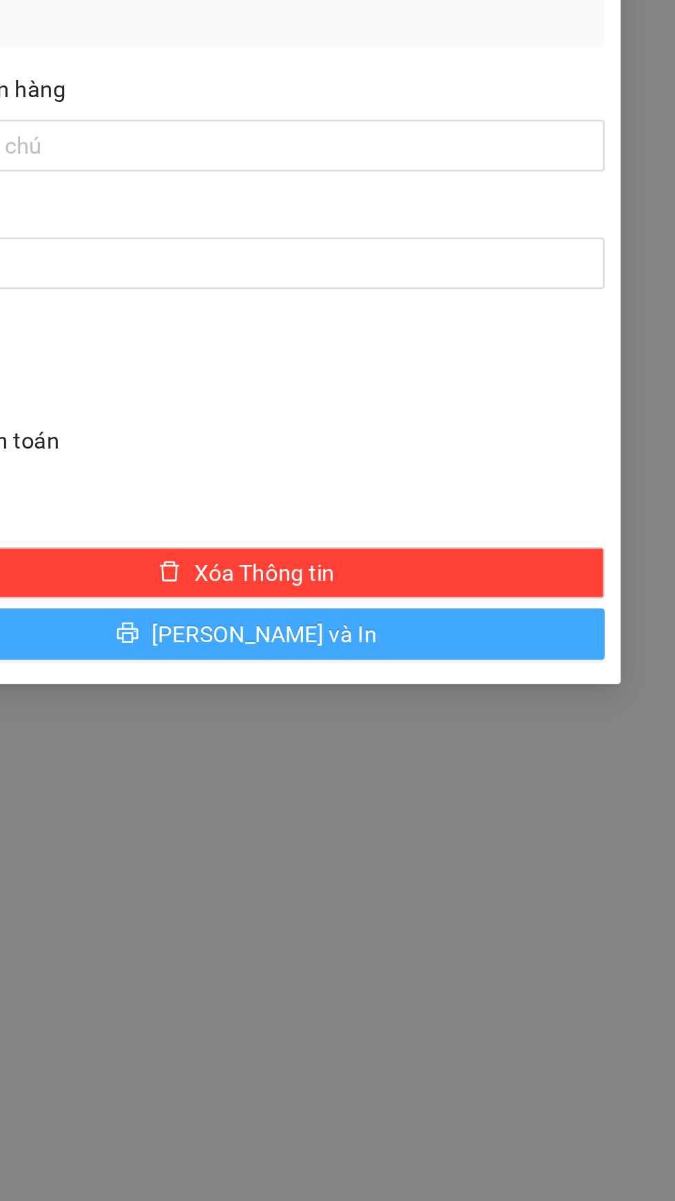
click at [583, 809] on button "[PERSON_NAME] và In" at bounding box center [492, 808] width 306 height 22
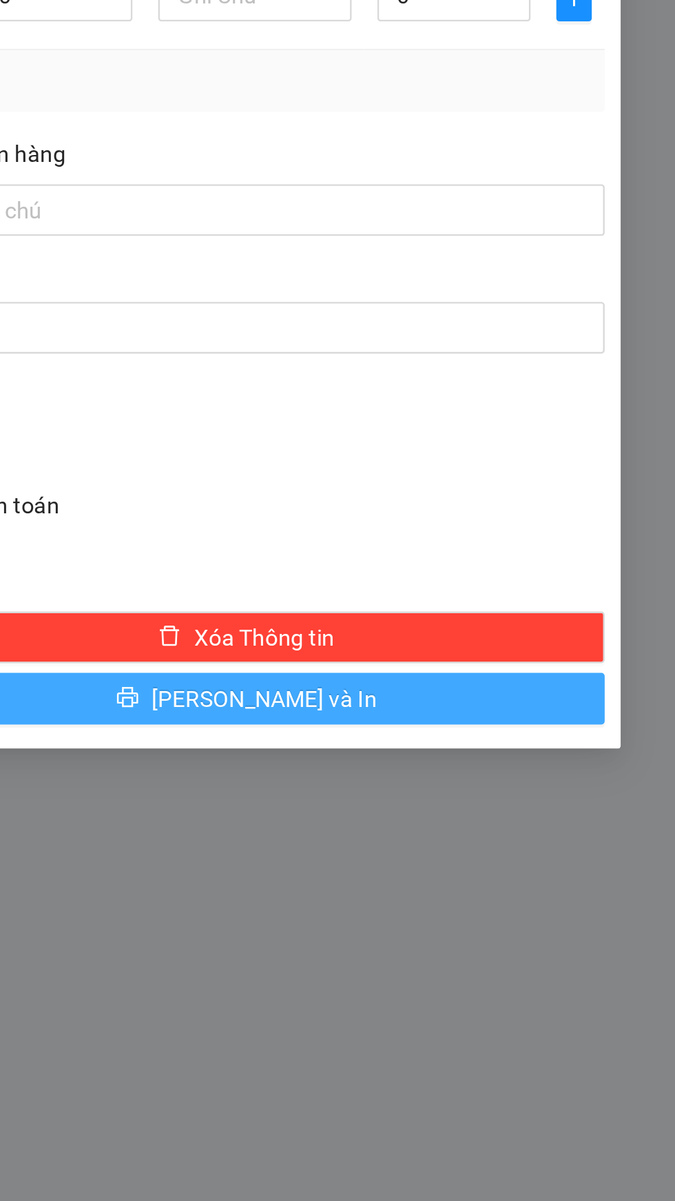
click at [611, 827] on button "[PERSON_NAME] và In" at bounding box center [492, 836] width 306 height 22
click at [581, 836] on button "[PERSON_NAME] và In" at bounding box center [492, 836] width 306 height 22
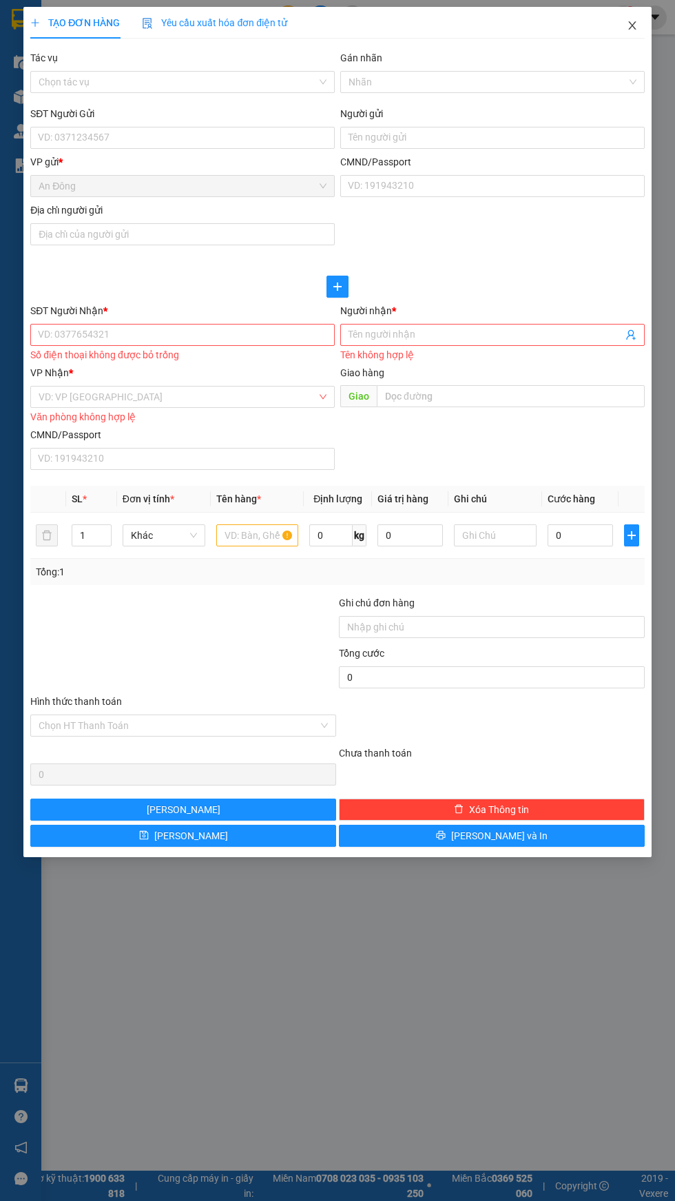
click at [649, 31] on span "Close" at bounding box center [632, 26] width 39 height 39
